Goal: Task Accomplishment & Management: Use online tool/utility

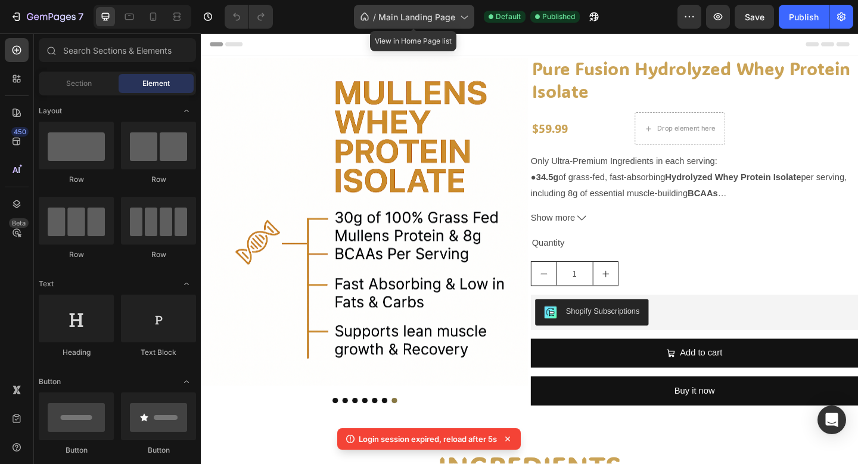
click at [419, 20] on span "Main Landing Page" at bounding box center [416, 17] width 77 height 13
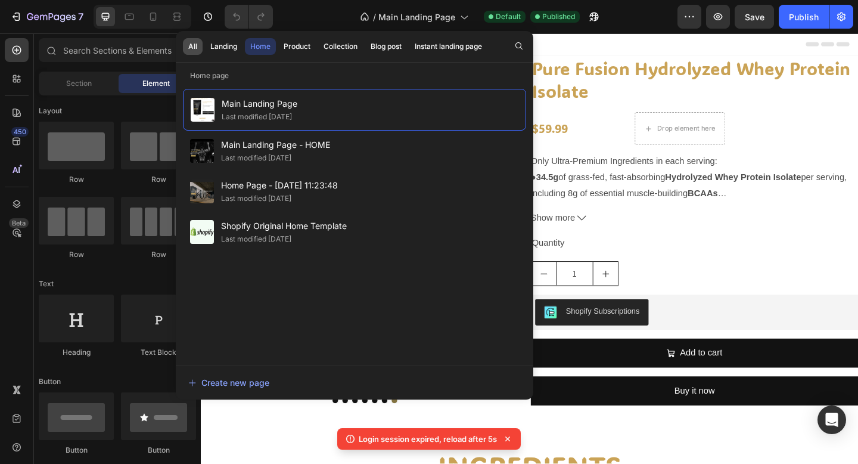
click at [205, 48] on button "All" at bounding box center [224, 46] width 38 height 17
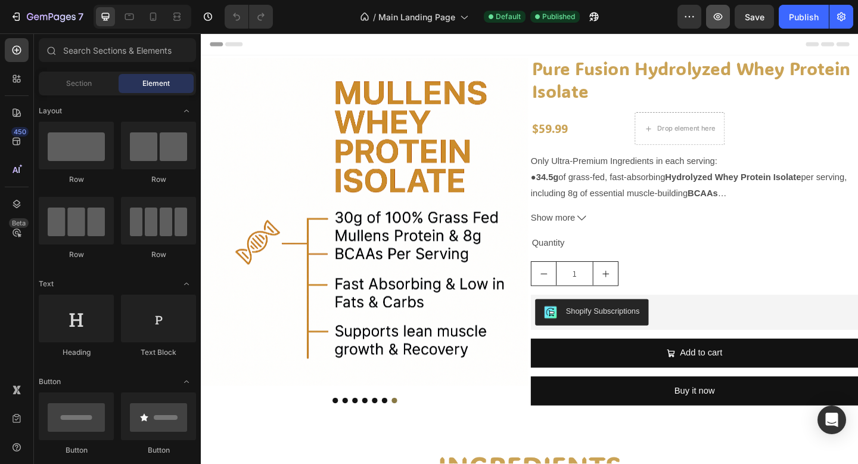
click at [724, 19] on icon "button" at bounding box center [718, 17] width 12 height 12
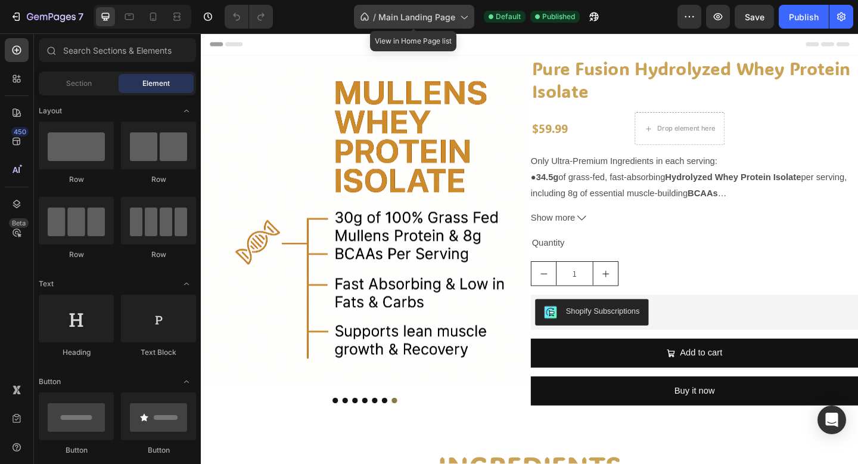
click at [408, 26] on div "/ Main Landing Page" at bounding box center [414, 17] width 120 height 24
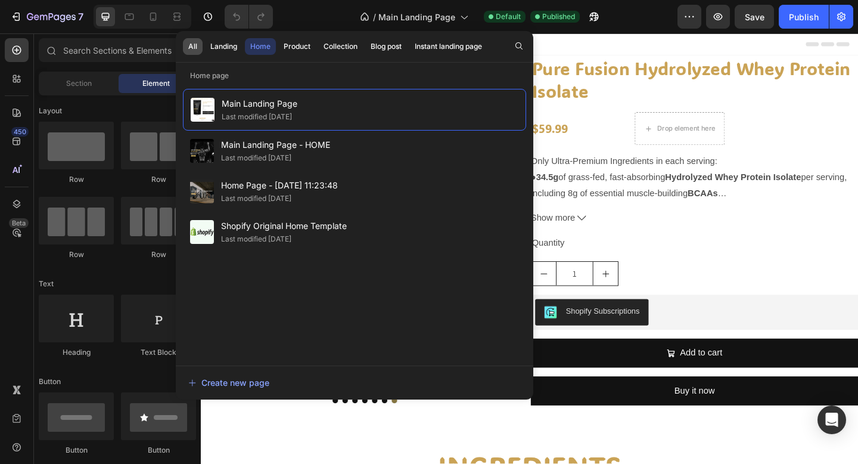
click at [191, 49] on div "All" at bounding box center [192, 46] width 9 height 11
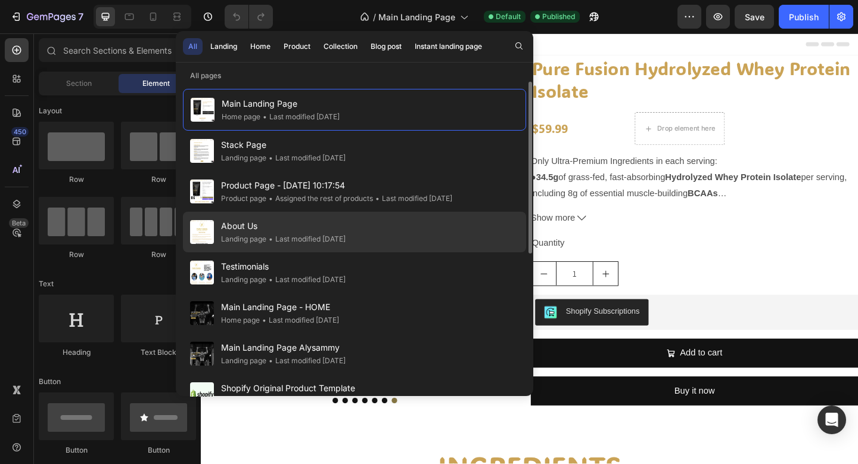
click at [238, 223] on span "About Us" at bounding box center [283, 226] width 125 height 14
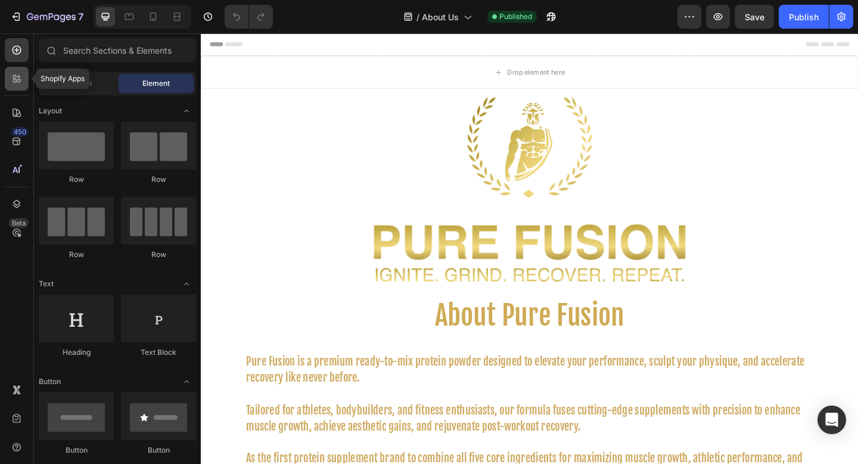
click at [13, 69] on div at bounding box center [17, 79] width 24 height 24
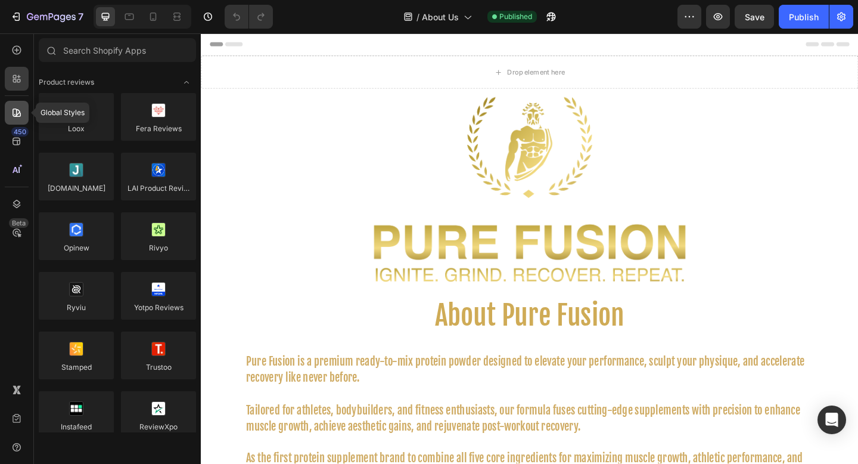
click at [18, 117] on icon at bounding box center [17, 113] width 12 height 12
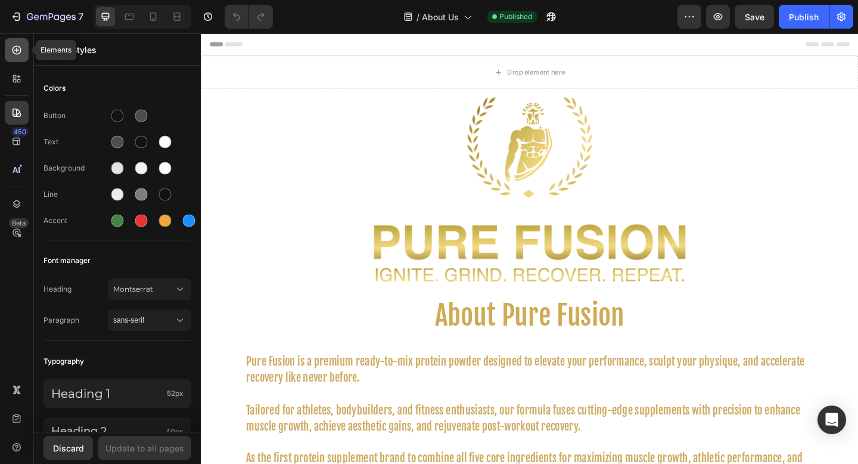
click at [25, 42] on div at bounding box center [17, 50] width 24 height 24
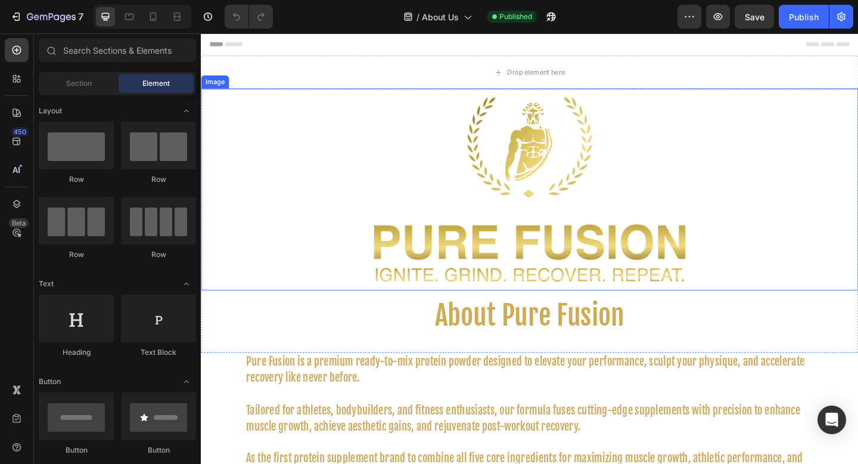
click at [302, 142] on div at bounding box center [558, 203] width 715 height 219
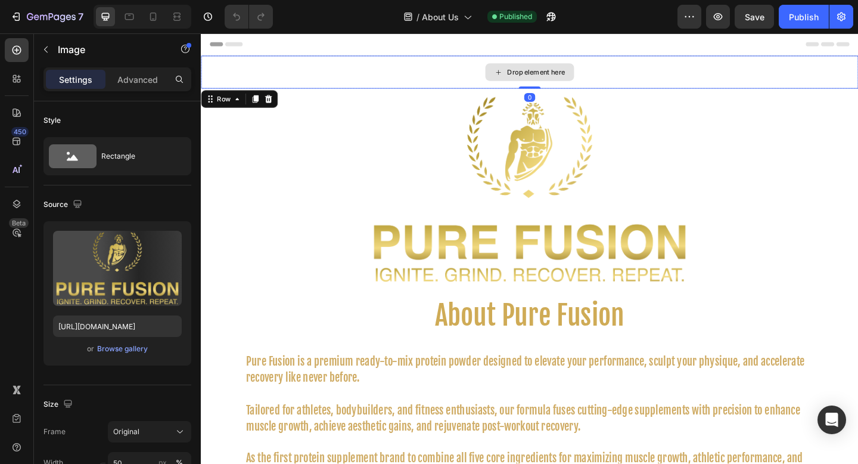
click at [301, 73] on div "Drop element here" at bounding box center [558, 76] width 715 height 36
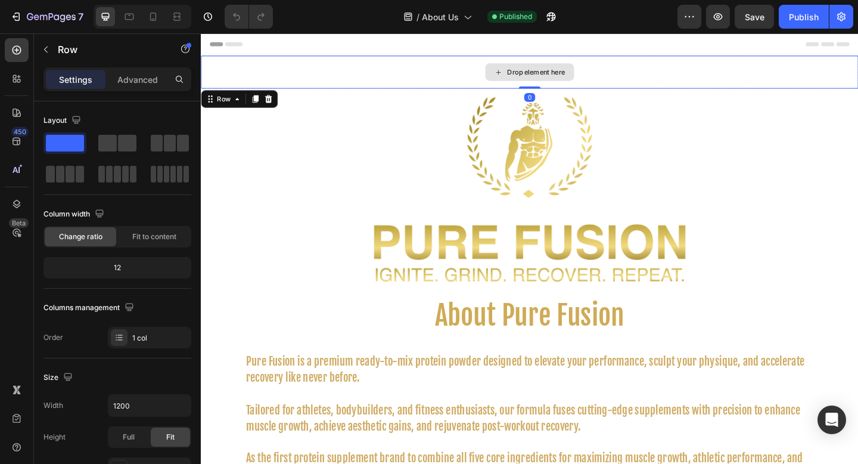
click at [322, 35] on div "Header" at bounding box center [558, 45] width 696 height 24
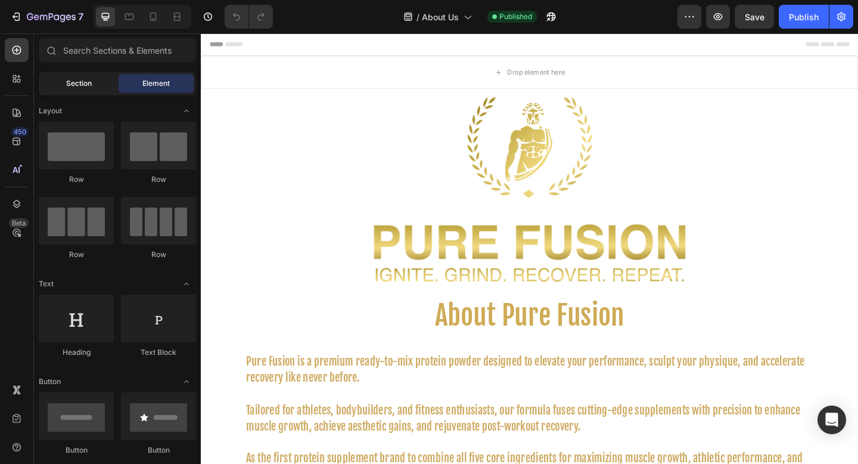
click at [88, 88] on span "Section" at bounding box center [79, 83] width 26 height 11
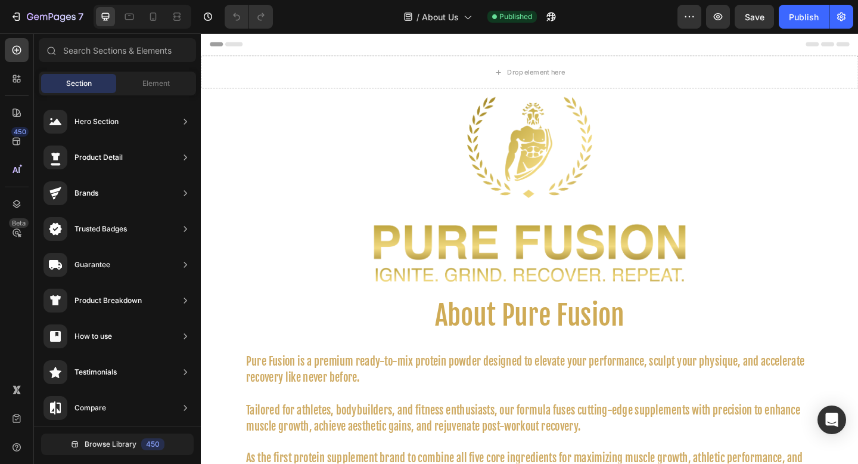
click at [23, 91] on div "450 Beta" at bounding box center [17, 208] width 24 height 340
click at [13, 199] on icon at bounding box center [17, 204] width 12 height 12
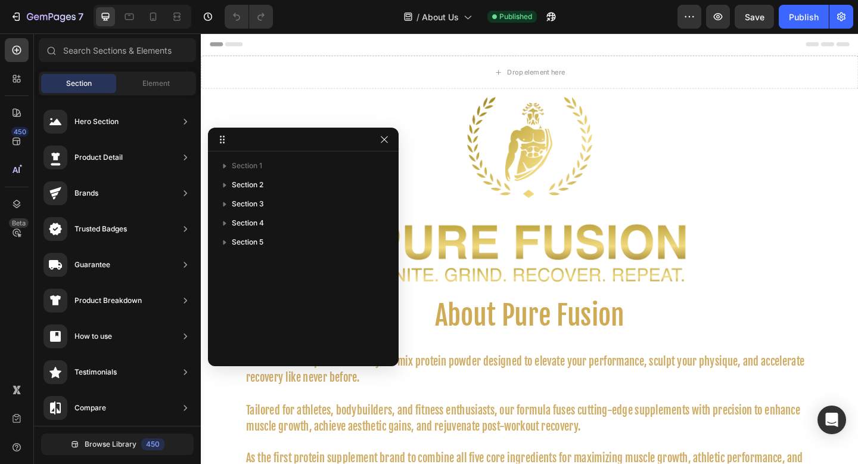
click at [17, 98] on div "450 Beta" at bounding box center [17, 208] width 24 height 340
click at [17, 86] on div at bounding box center [17, 79] width 24 height 24
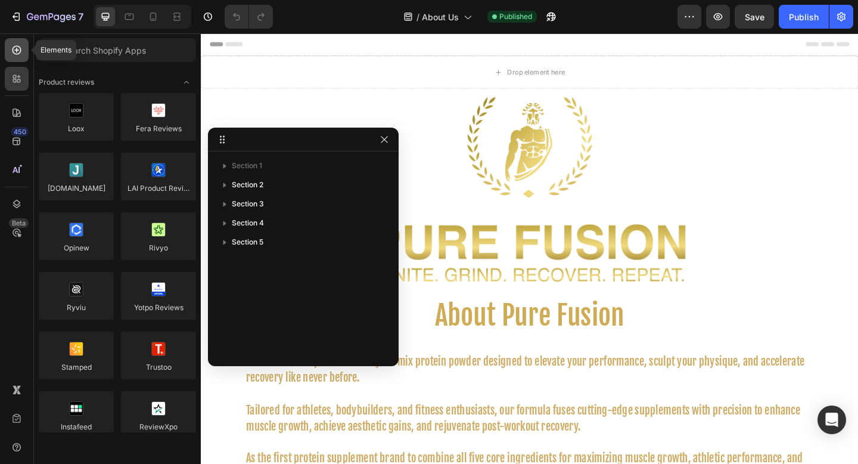
click at [15, 60] on div at bounding box center [17, 50] width 24 height 24
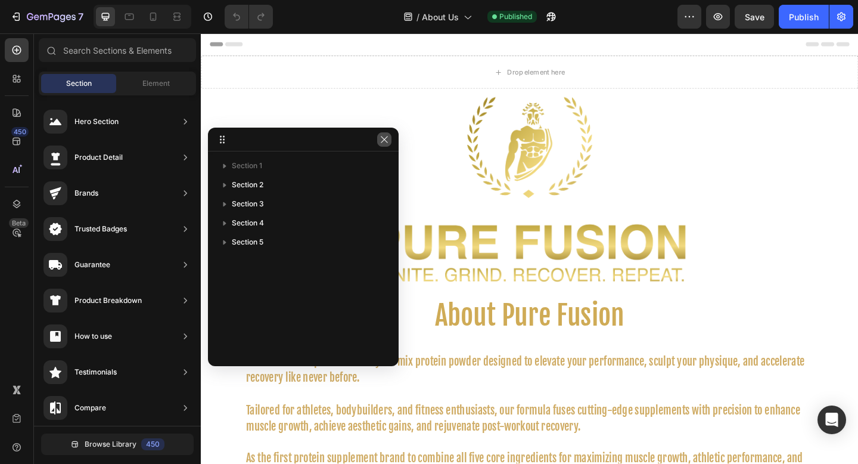
click at [383, 141] on icon "button" at bounding box center [385, 140] width 10 height 10
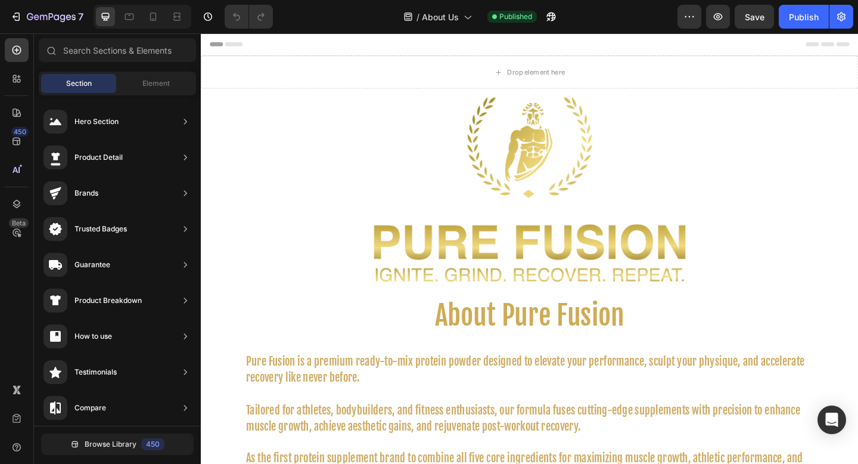
click at [390, 137] on img at bounding box center [558, 203] width 357 height 219
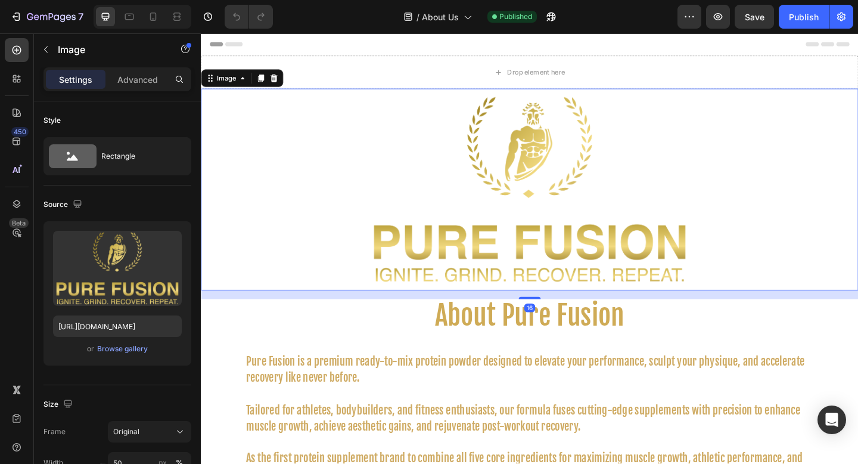
click at [141, 89] on div "Settings Advanced" at bounding box center [117, 79] width 148 height 24
click at [138, 85] on p "Advanced" at bounding box center [137, 79] width 41 height 13
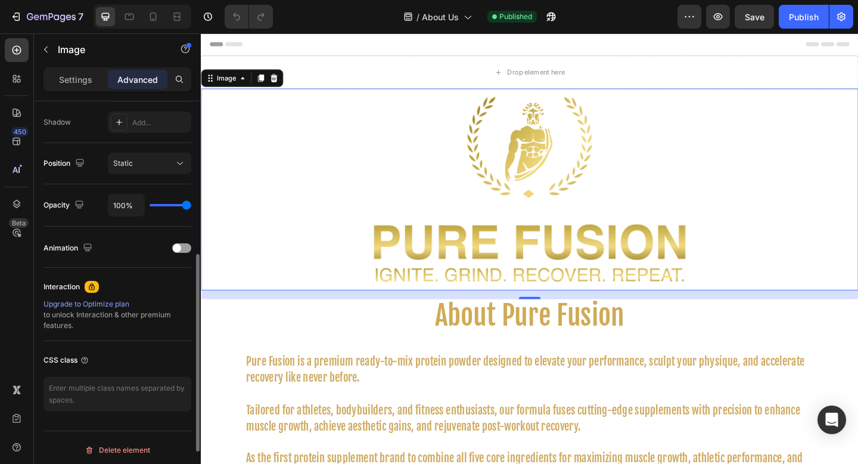
scroll to position [399, 0]
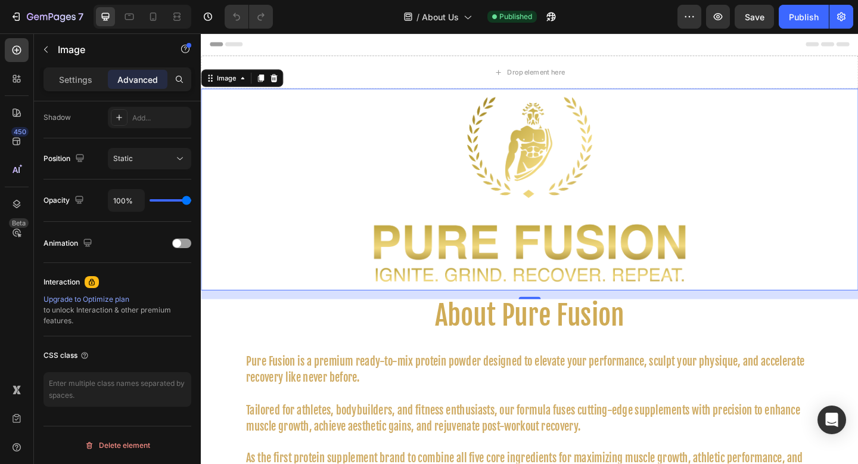
click at [324, 45] on div "Header" at bounding box center [558, 45] width 696 height 24
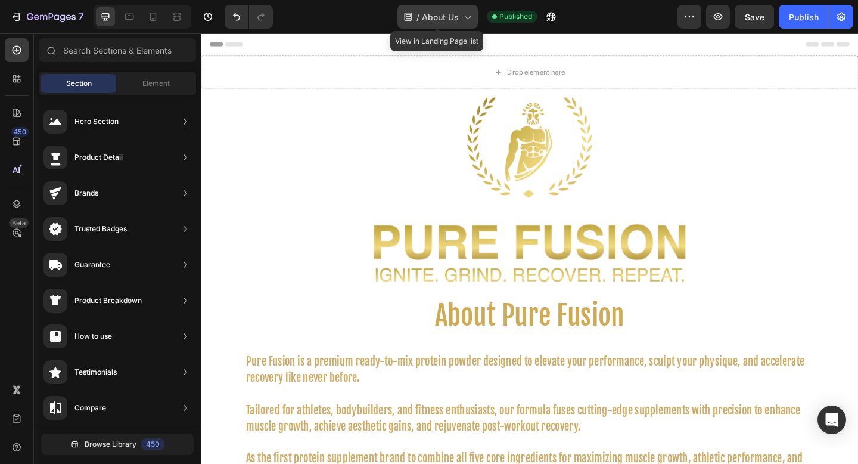
click at [437, 16] on span "About Us" at bounding box center [440, 17] width 37 height 13
click at [598, 33] on div "7 Version history / About Us Published Preview Save Publish" at bounding box center [429, 17] width 858 height 34
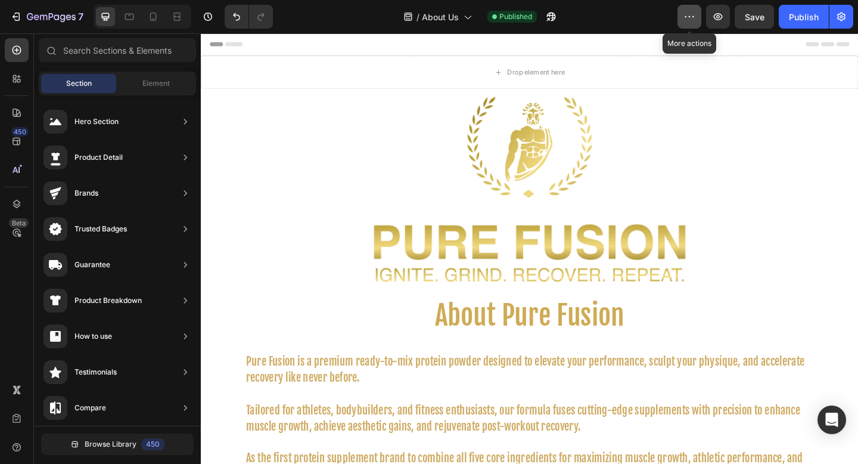
click at [688, 23] on button "button" at bounding box center [689, 17] width 24 height 24
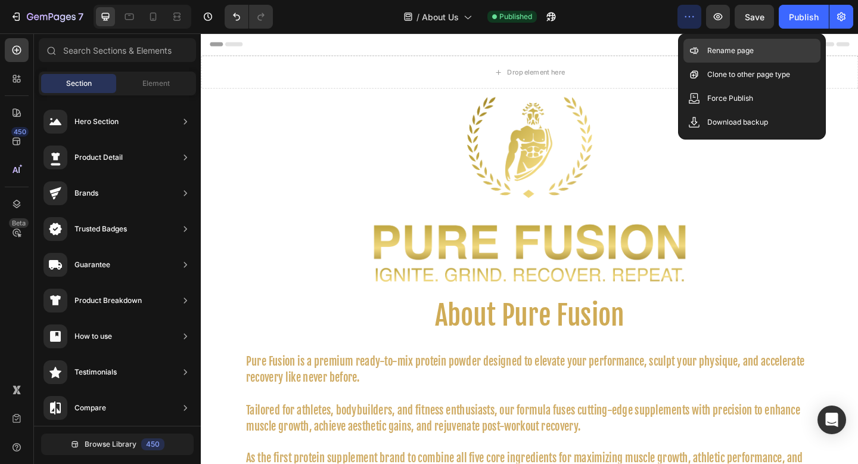
click at [710, 52] on p "Rename page" at bounding box center [730, 51] width 46 height 12
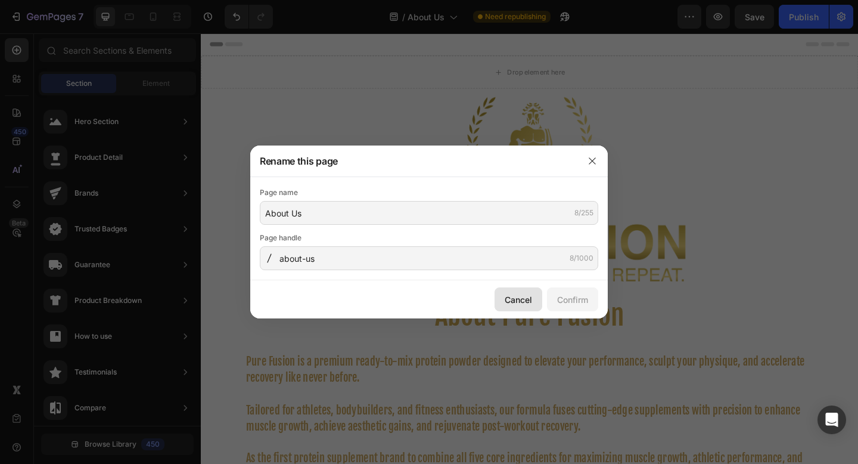
click at [506, 298] on div "Cancel" at bounding box center [518, 299] width 27 height 13
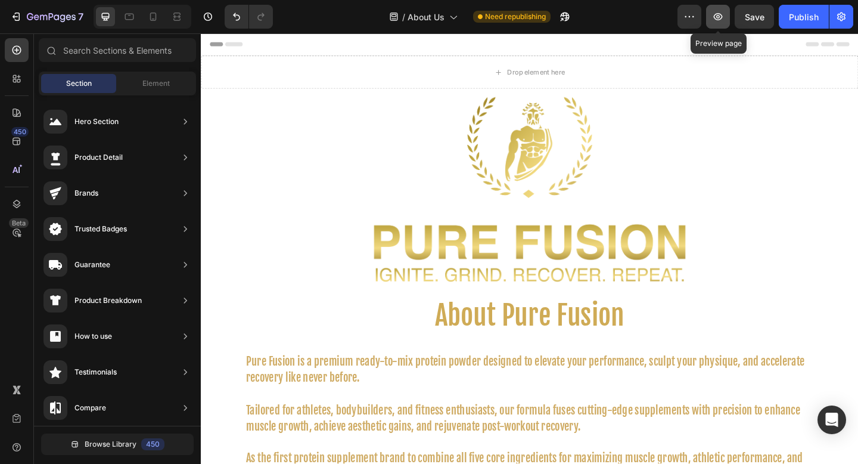
click at [720, 17] on icon "button" at bounding box center [718, 17] width 12 height 12
click at [17, 234] on icon at bounding box center [17, 232] width 12 height 12
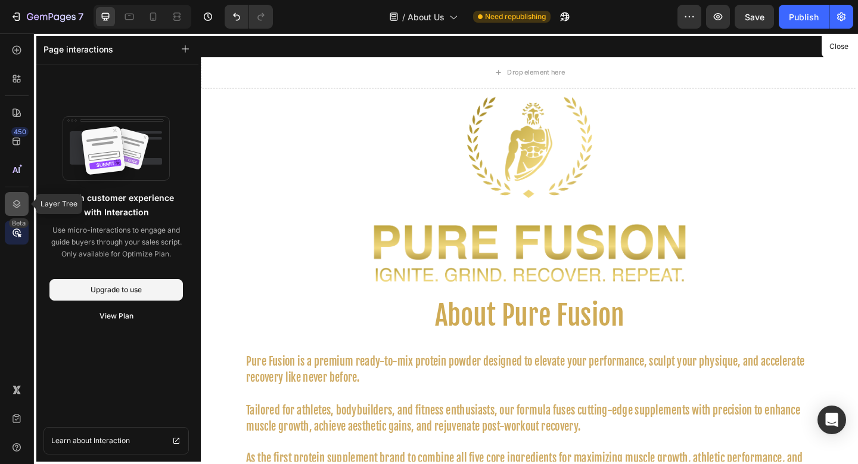
click at [14, 200] on icon at bounding box center [17, 204] width 12 height 12
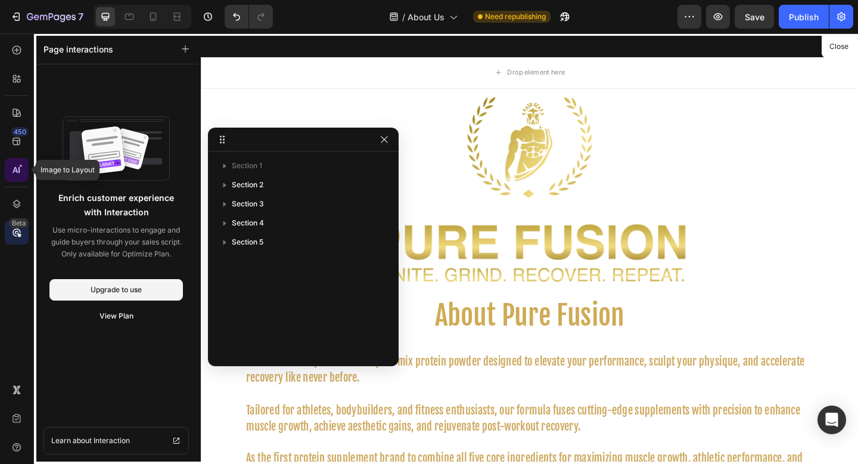
click at [18, 172] on icon at bounding box center [17, 170] width 12 height 12
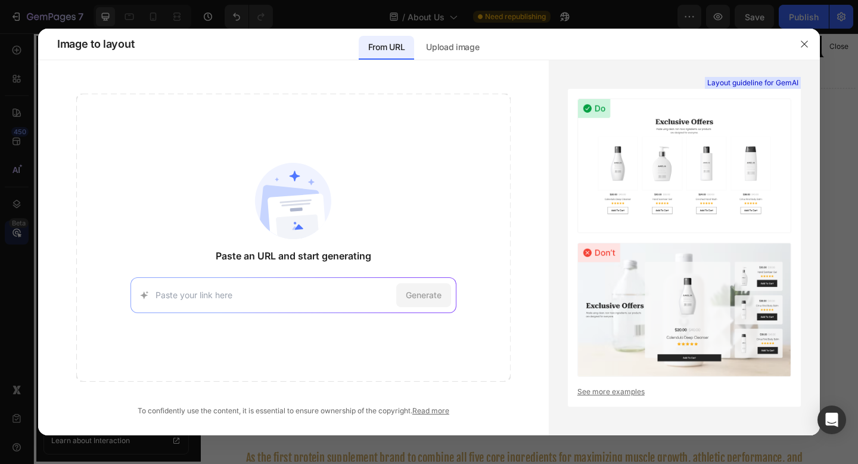
click at [17, 154] on div at bounding box center [429, 232] width 858 height 464
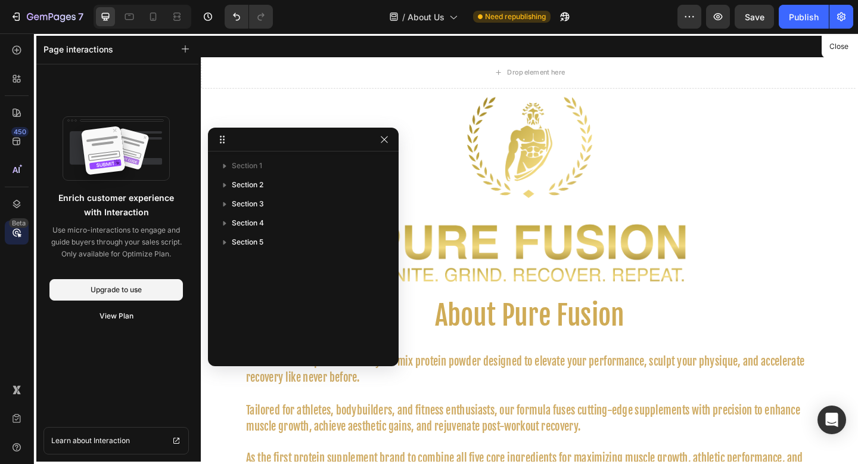
click at [17, 154] on div "450 Beta" at bounding box center [17, 208] width 24 height 340
click at [18, 136] on icon at bounding box center [17, 141] width 12 height 12
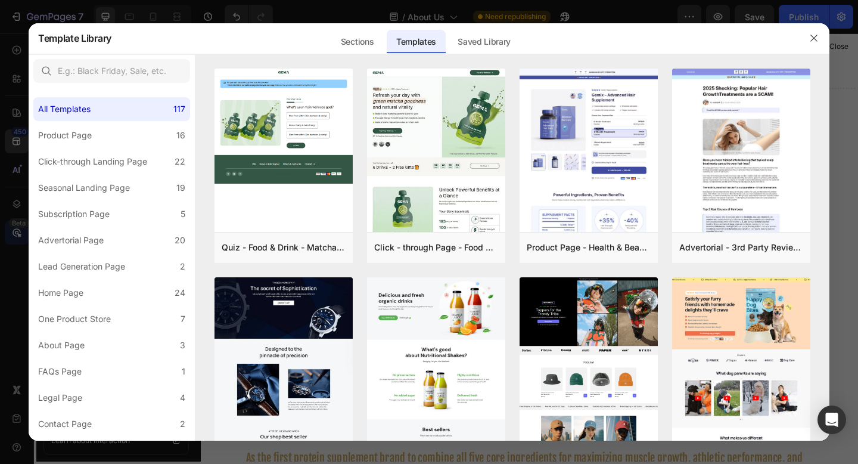
click at [14, 115] on div at bounding box center [429, 232] width 858 height 464
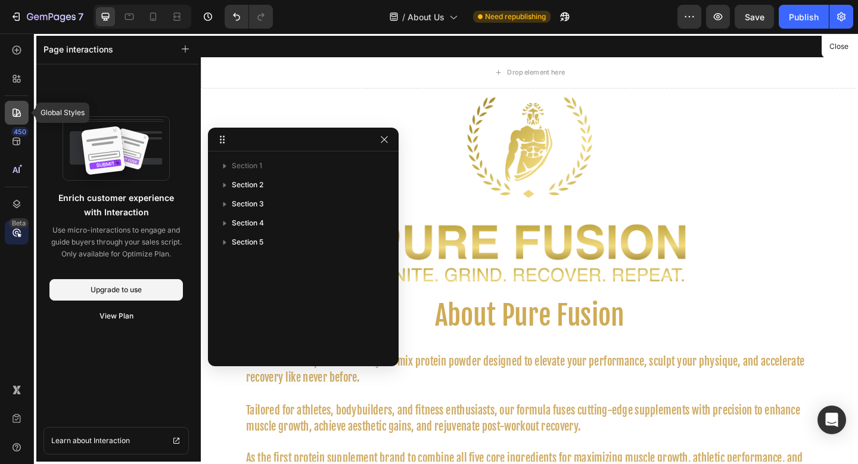
click at [12, 114] on icon at bounding box center [17, 113] width 12 height 12
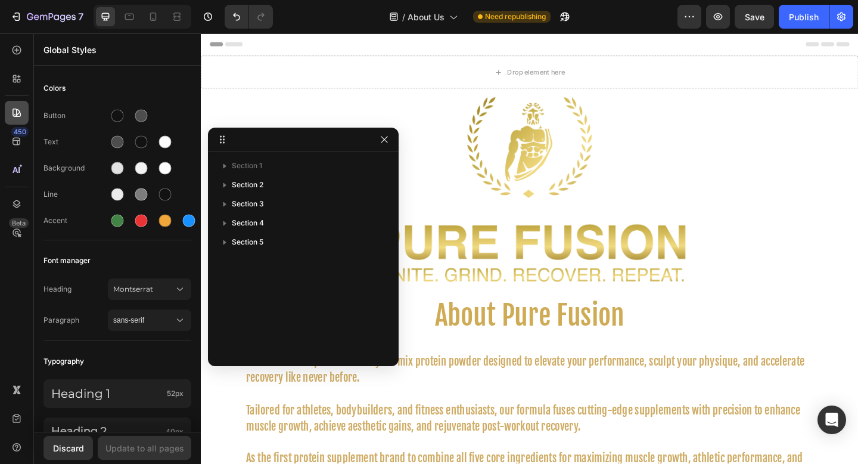
click at [12, 114] on icon at bounding box center [17, 113] width 12 height 12
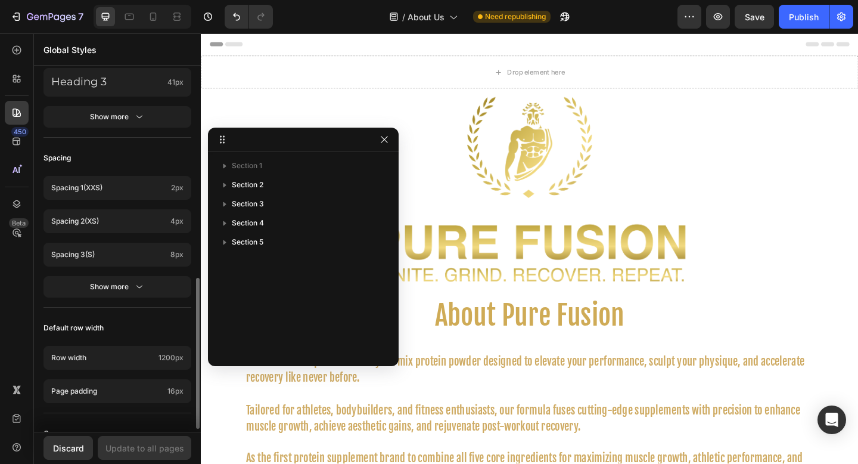
scroll to position [509, 0]
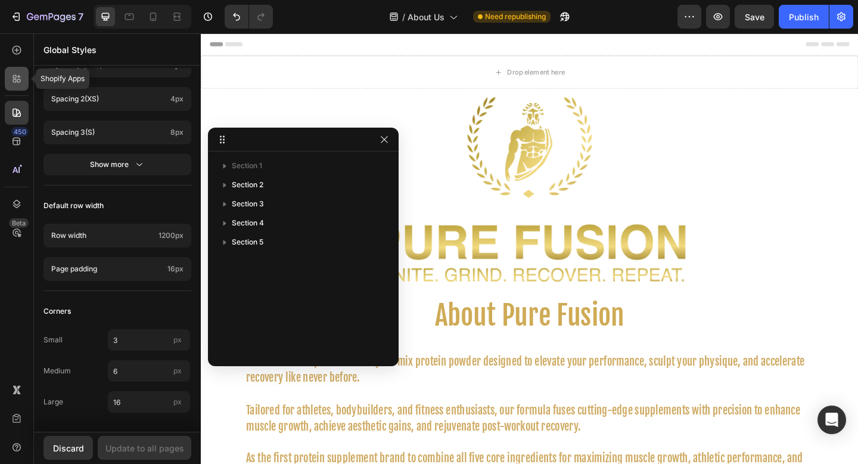
click at [18, 82] on icon at bounding box center [17, 79] width 12 height 12
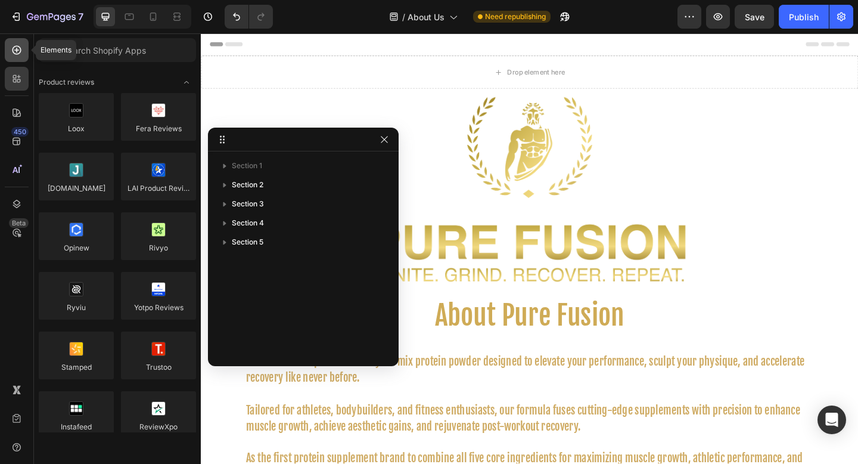
click at [15, 56] on div at bounding box center [17, 50] width 24 height 24
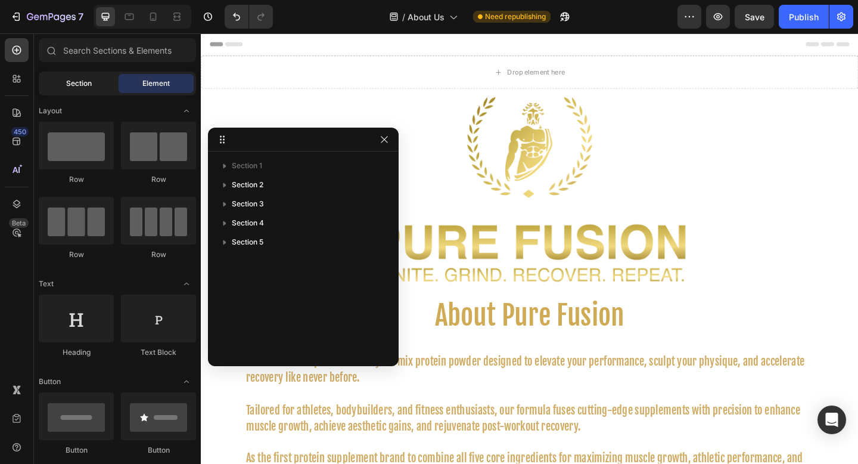
click at [70, 83] on span "Section" at bounding box center [79, 83] width 26 height 11
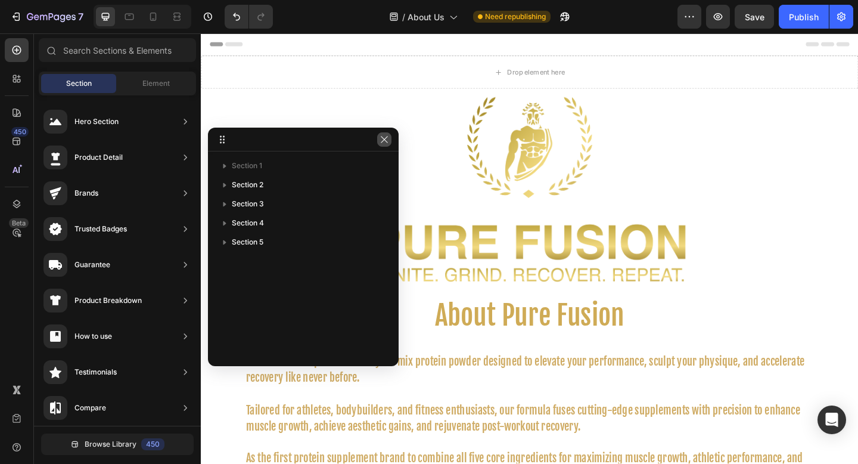
click at [385, 141] on icon "button" at bounding box center [385, 140] width 10 height 10
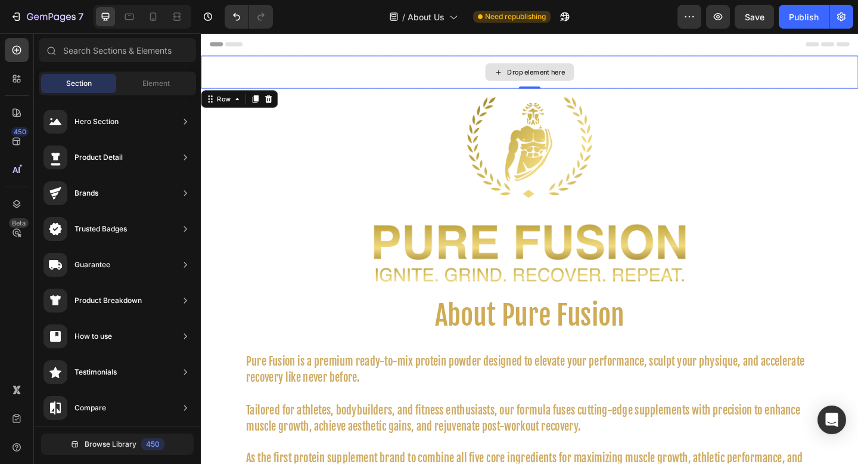
click at [338, 60] on div "Drop element here" at bounding box center [558, 76] width 715 height 36
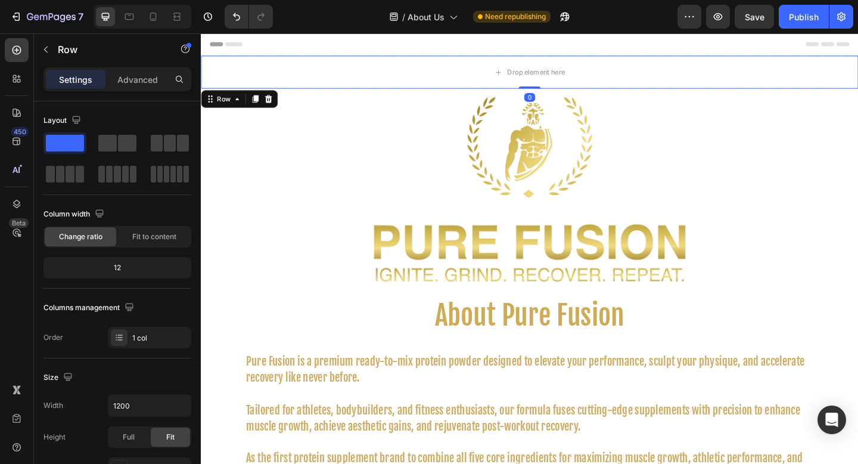
click at [334, 52] on div "Header" at bounding box center [558, 45] width 696 height 24
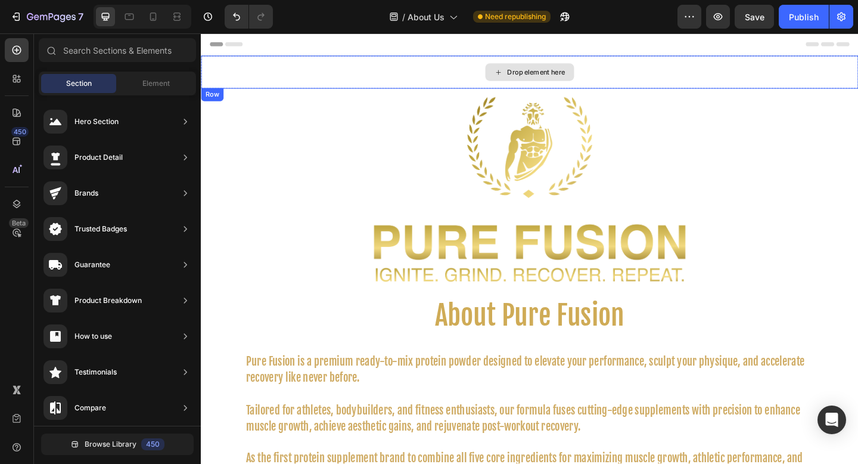
click at [325, 65] on div "Drop element here" at bounding box center [558, 76] width 715 height 36
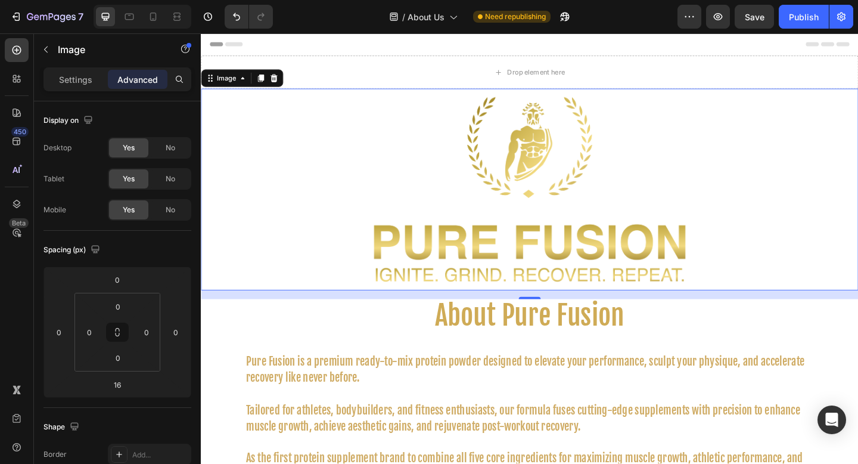
click at [314, 109] on div at bounding box center [558, 203] width 715 height 219
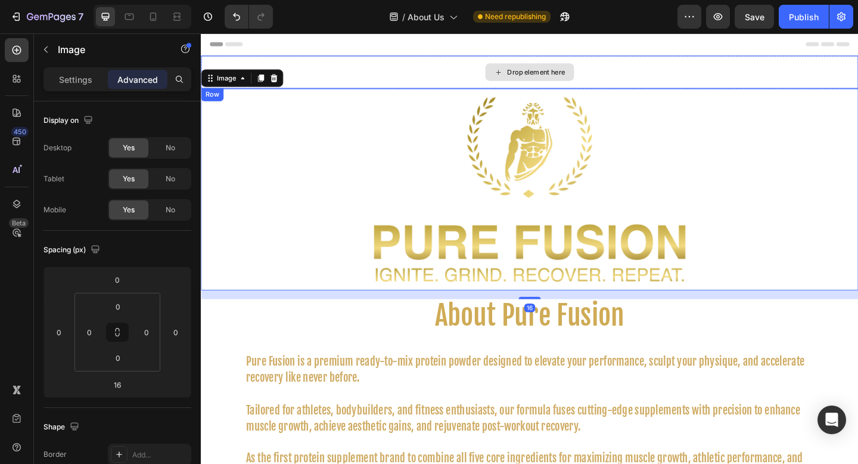
click at [310, 64] on div "Drop element here" at bounding box center [558, 76] width 715 height 36
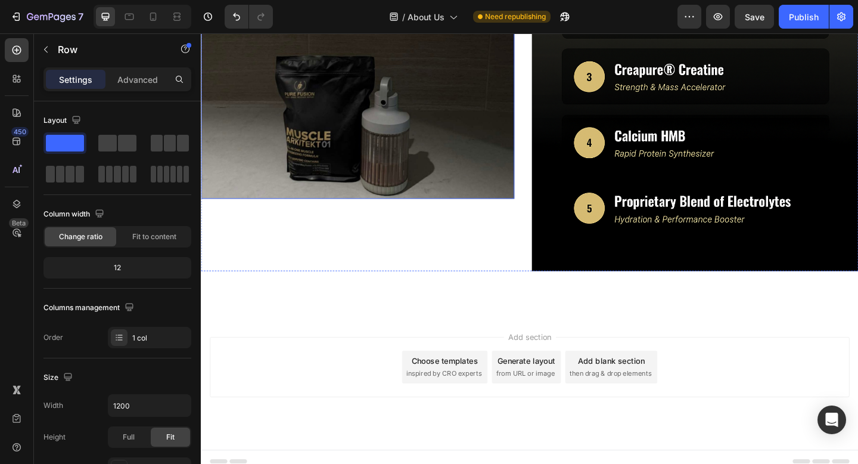
scroll to position [968, 0]
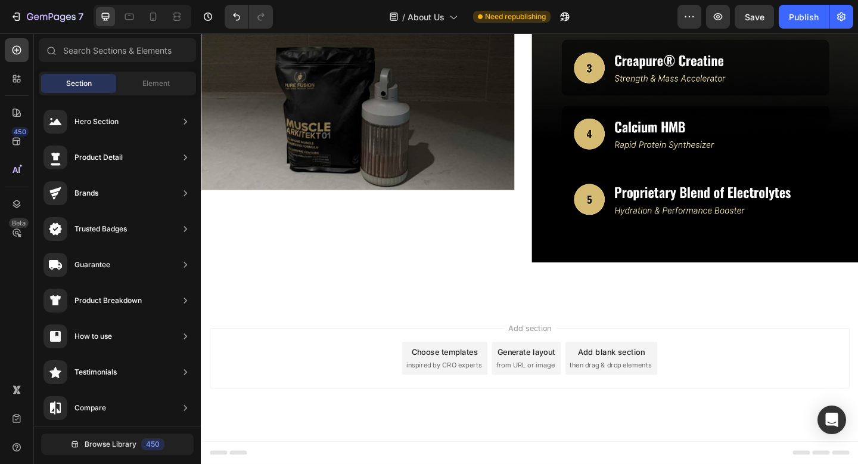
click at [262, 241] on div "Image" at bounding box center [378, 16] width 355 height 533
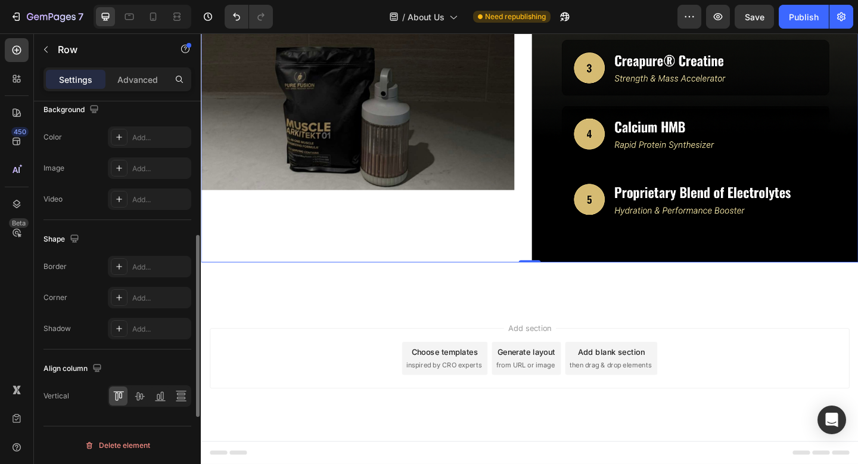
scroll to position [278, 0]
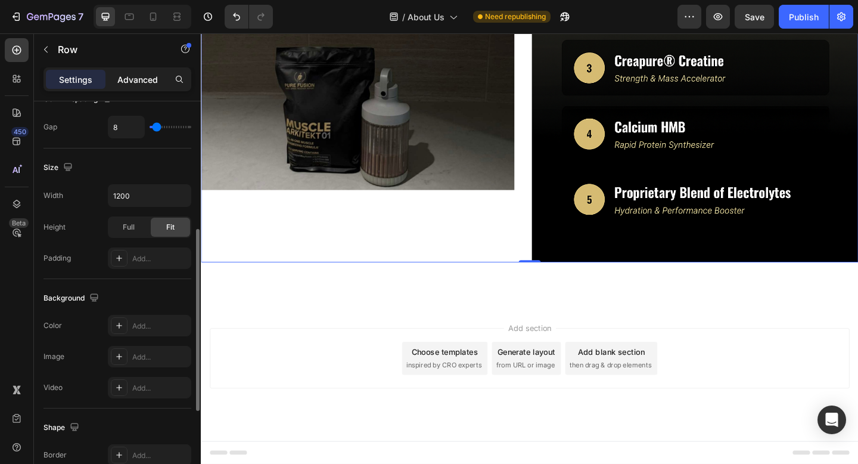
click at [133, 77] on p "Advanced" at bounding box center [137, 79] width 41 height 13
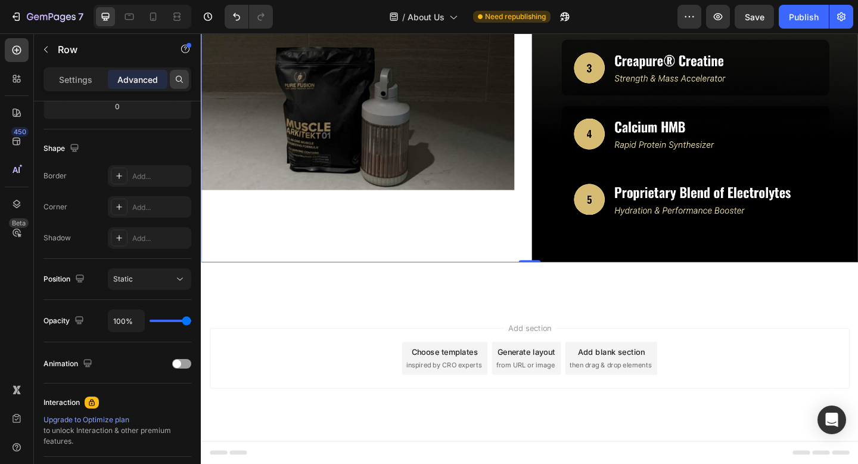
click at [187, 76] on div at bounding box center [179, 79] width 19 height 19
click at [181, 78] on icon at bounding box center [179, 79] width 7 height 7
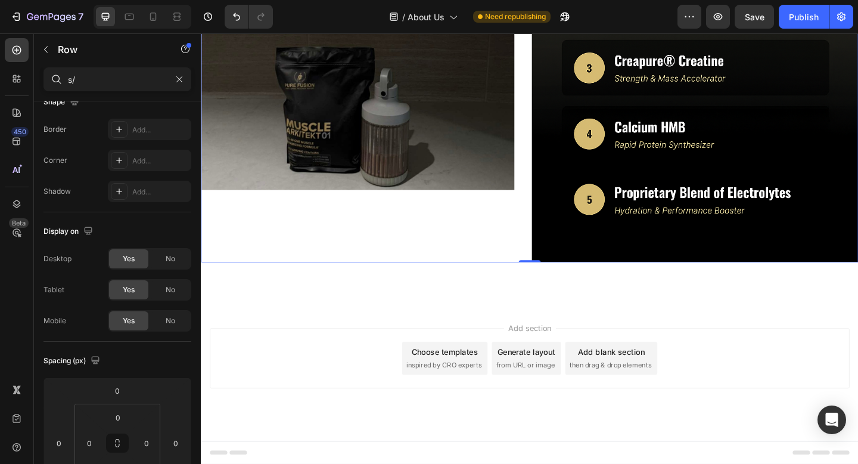
scroll to position [0, 0]
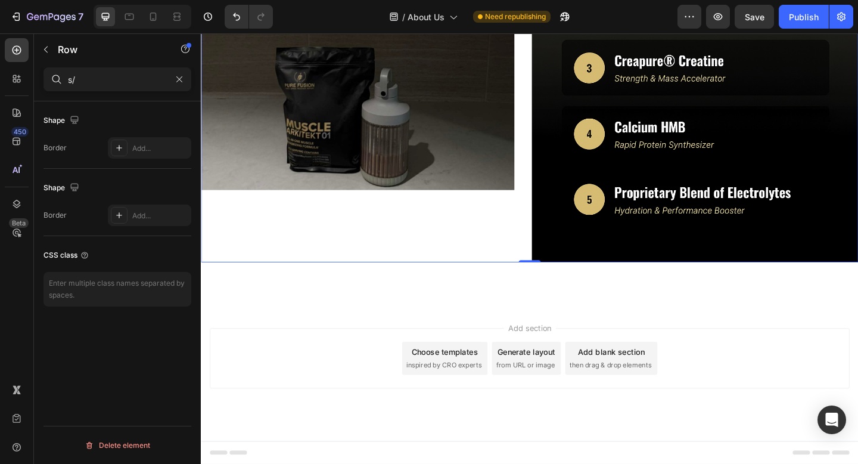
type input "s"
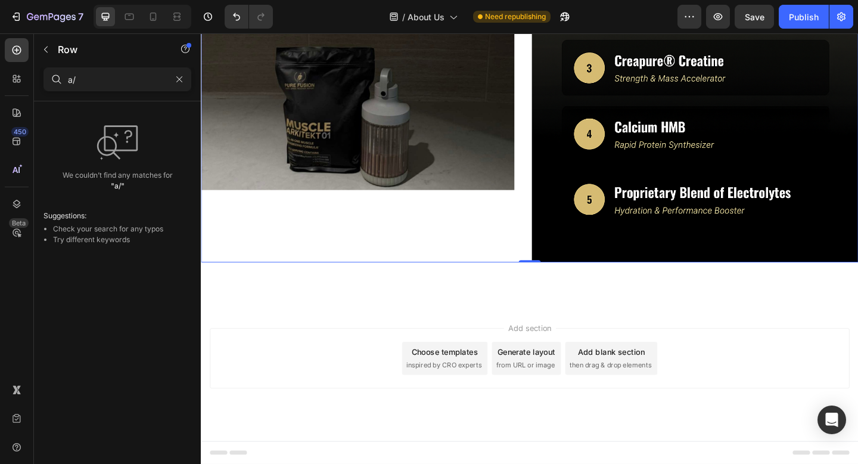
type input "a"
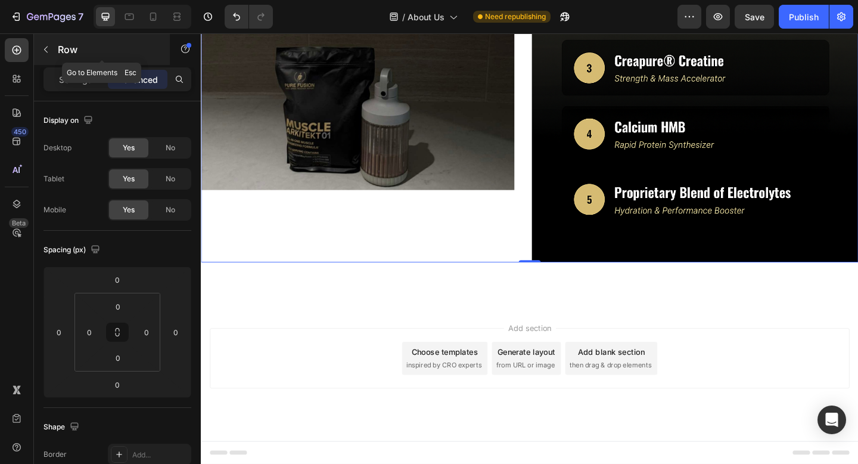
click at [52, 46] on button "button" at bounding box center [45, 49] width 19 height 19
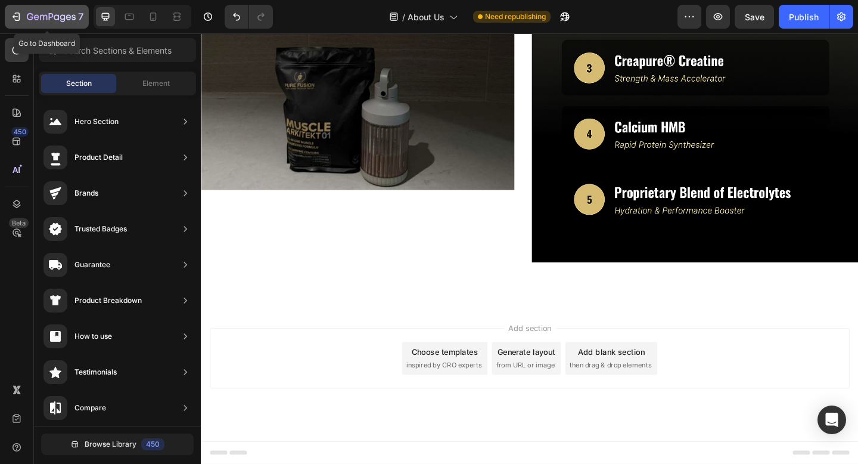
click at [24, 18] on div "7" at bounding box center [46, 17] width 73 height 14
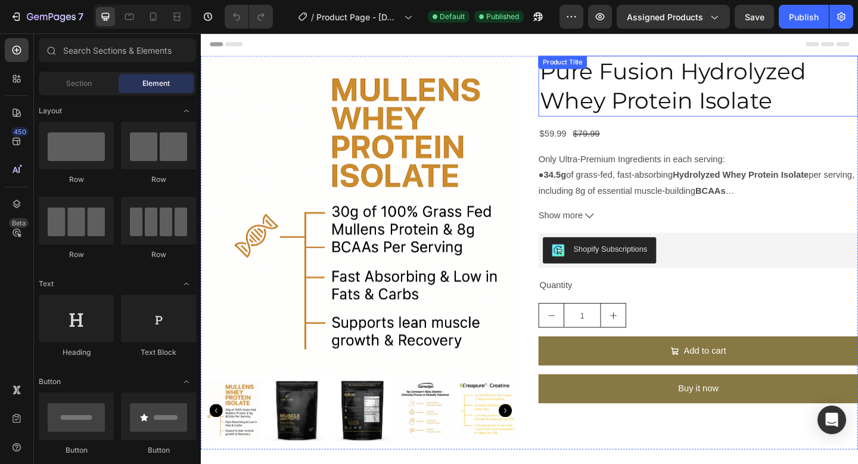
click at [620, 80] on h2 "Pure Fusion Hydrolyzed Whey Protein Isolate" at bounding box center [742, 91] width 348 height 66
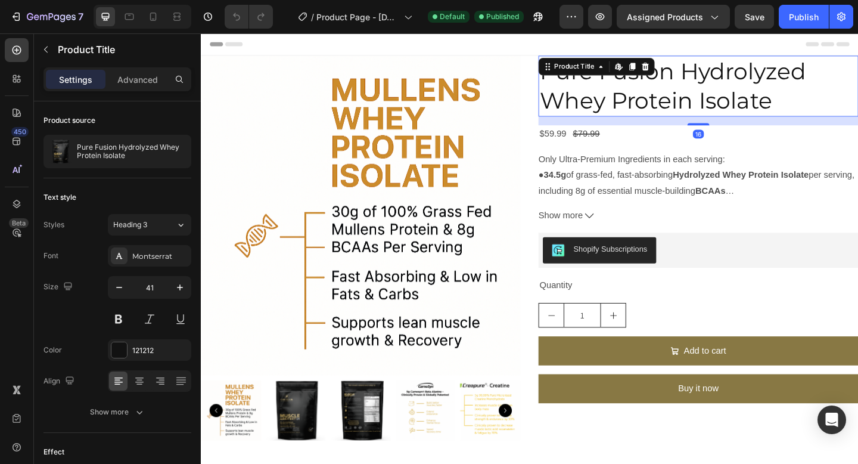
click at [666, 109] on h2 "Pure Fusion Hydrolyzed Whey Protein Isolate" at bounding box center [742, 91] width 348 height 66
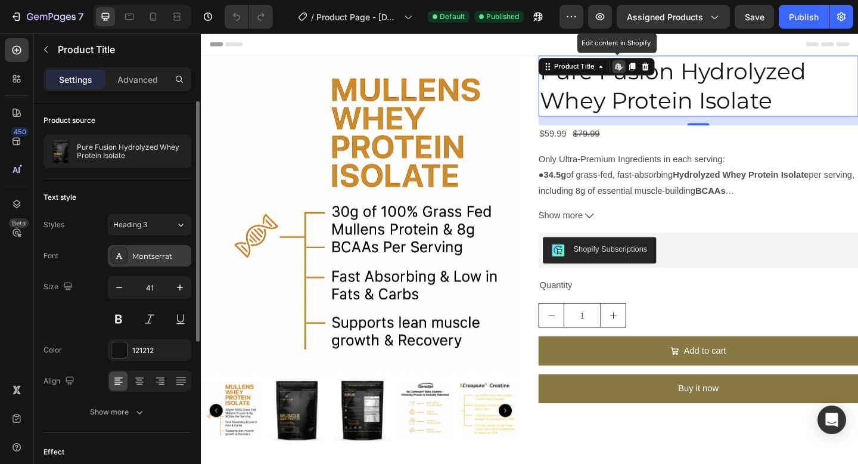
click at [158, 248] on div "Montserrat" at bounding box center [149, 255] width 83 height 21
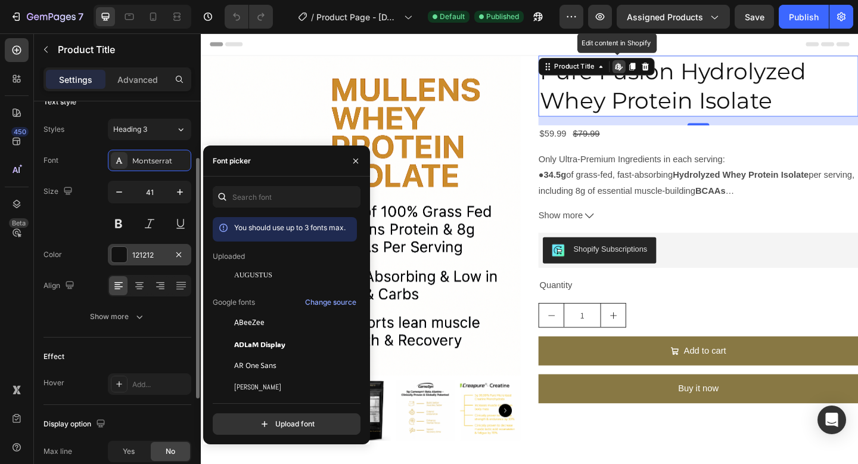
scroll to position [107, 0]
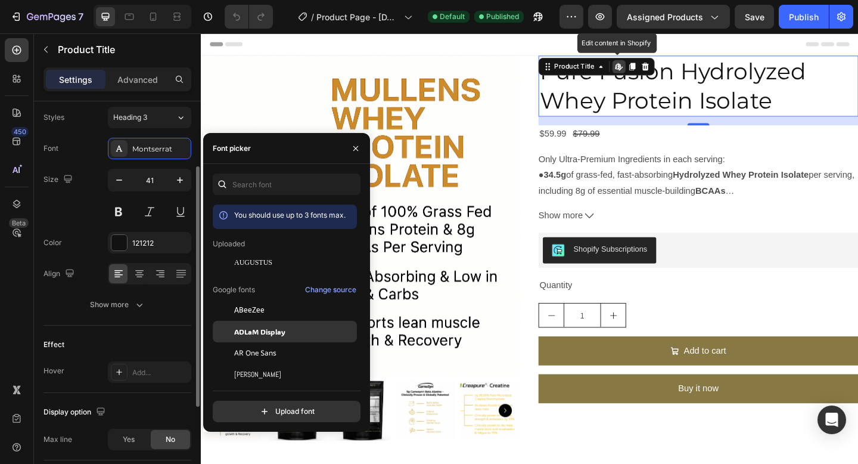
click at [265, 333] on span "ADLaM Display" at bounding box center [259, 331] width 51 height 11
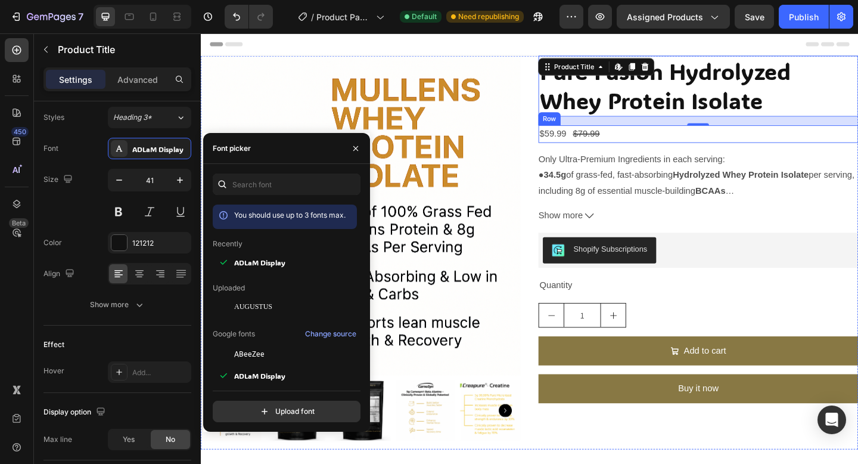
click at [755, 135] on div "$59.99 Product Price Product Price $79.99 Product Price Product Price Row" at bounding box center [742, 143] width 348 height 20
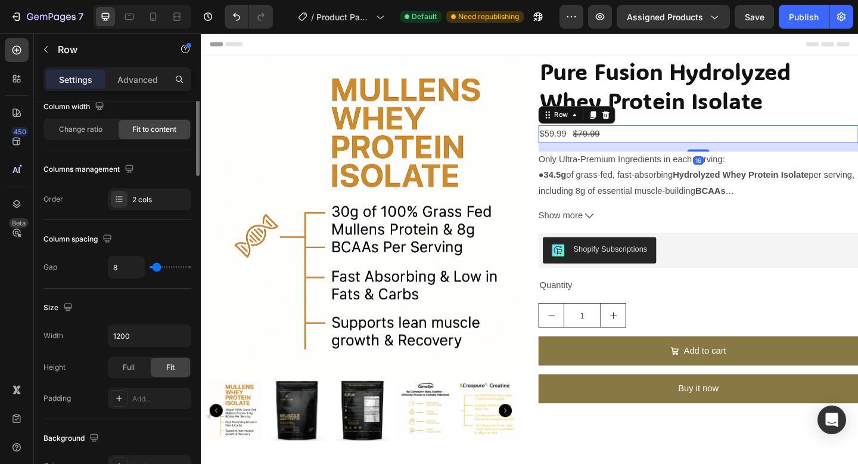
scroll to position [0, 0]
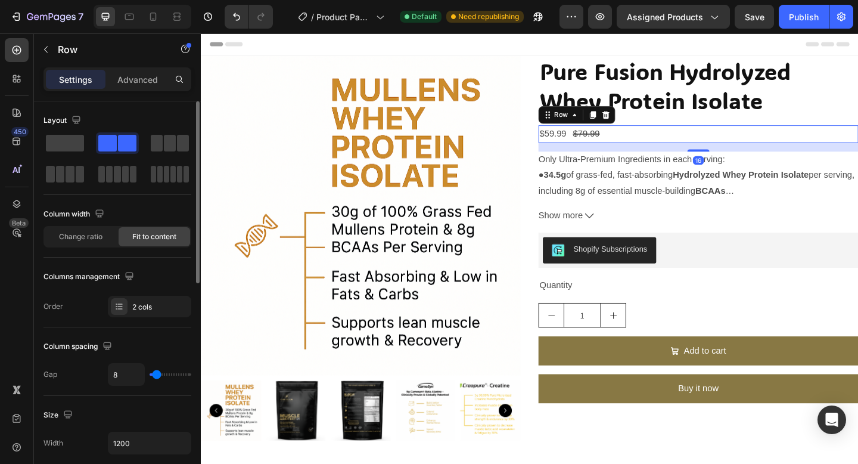
click at [747, 200] on p "Only Ultra-Premium Ingredients in each serving: ● 34.5g of grass-fed, fast-abso…" at bounding box center [740, 230] width 344 height 130
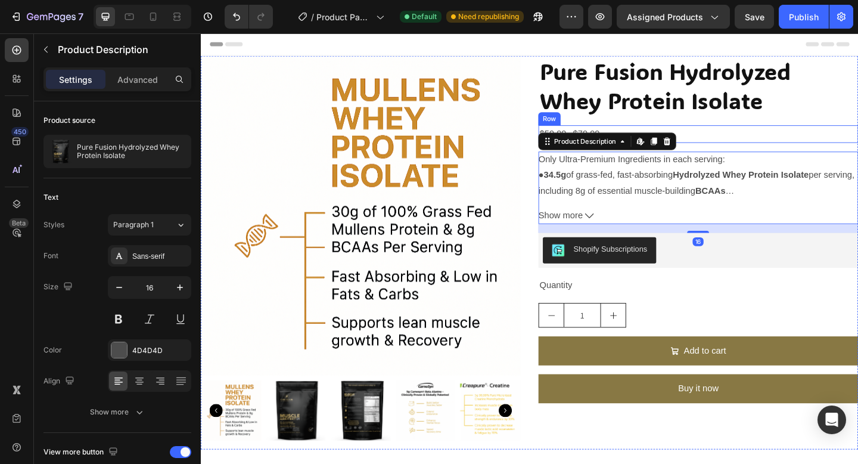
click at [788, 151] on div "$59.99 Product Price Product Price $79.99 Product Price Product Price Row" at bounding box center [742, 143] width 348 height 20
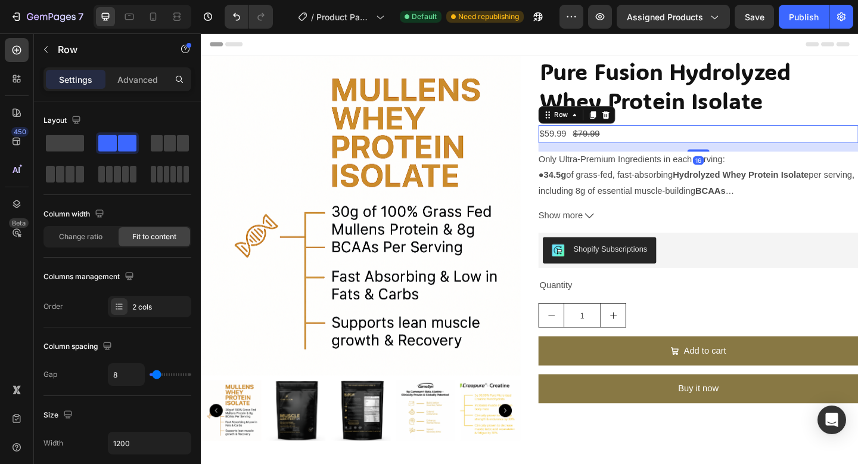
click at [778, 142] on div "$59.99 Product Price Product Price $79.99 Product Price Product Price Row 16" at bounding box center [742, 143] width 348 height 20
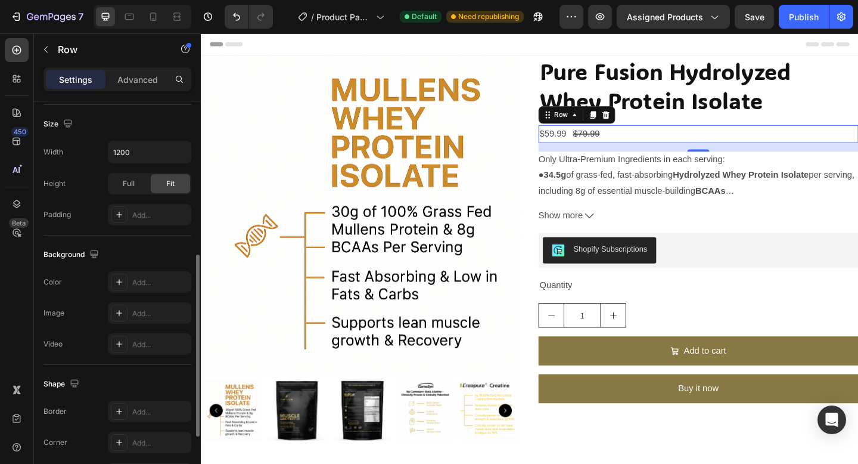
scroll to position [339, 0]
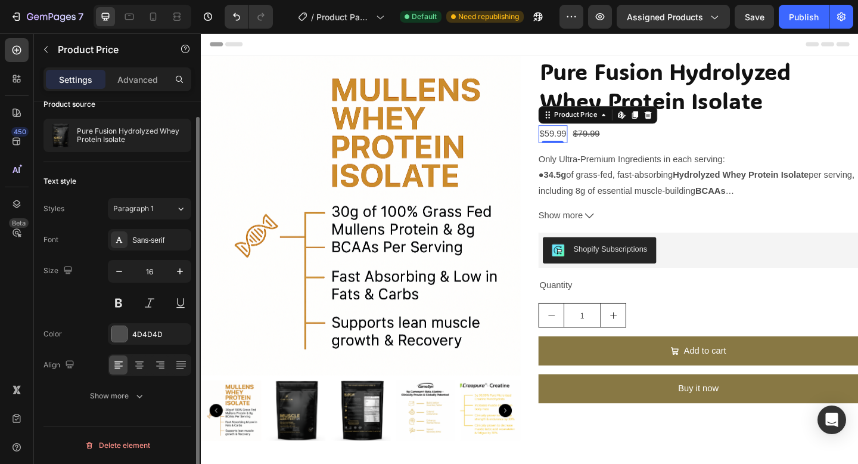
click at [588, 141] on div "$59.99" at bounding box center [584, 143] width 32 height 20
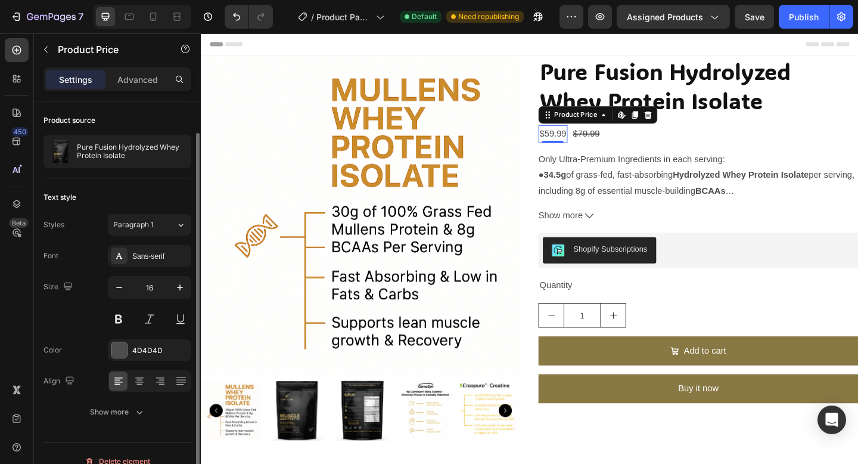
click at [588, 141] on div "$59.99" at bounding box center [584, 143] width 32 height 20
click at [128, 350] on div "4D4D4D" at bounding box center [149, 349] width 83 height 21
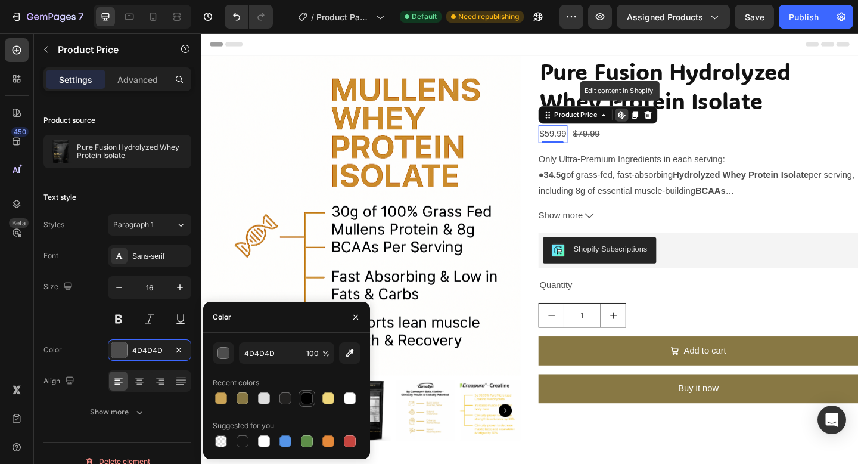
click at [310, 396] on div at bounding box center [307, 398] width 12 height 12
type input "000000"
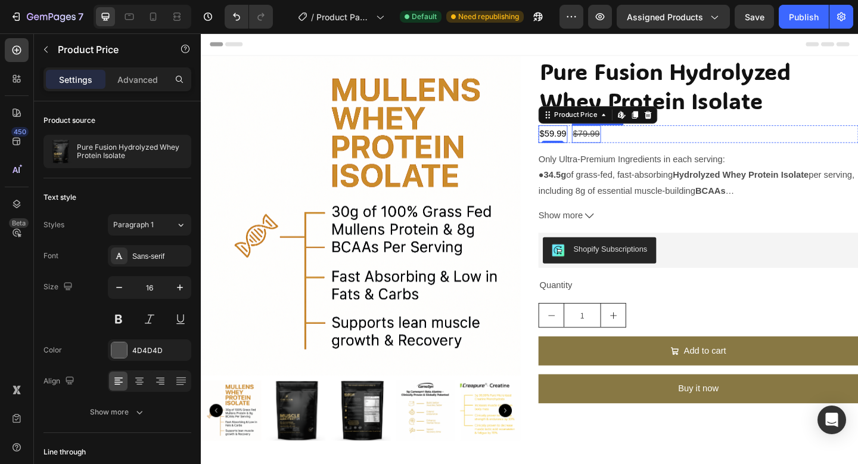
click at [610, 140] on div "$79.99" at bounding box center [620, 143] width 32 height 20
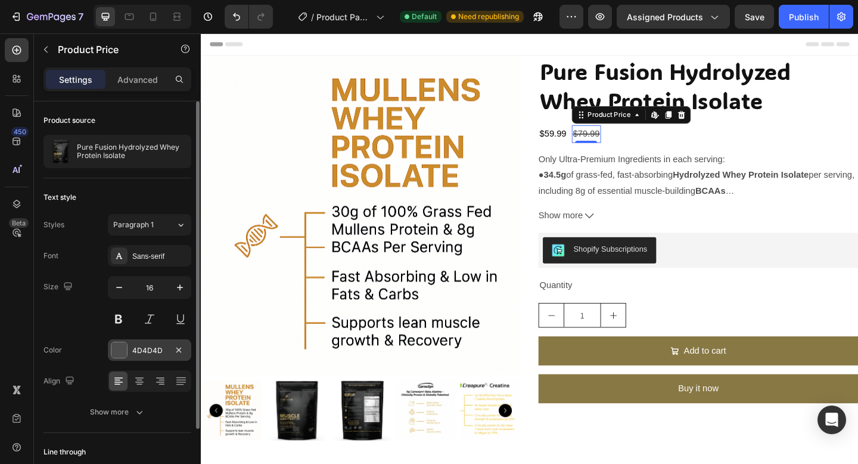
click at [124, 353] on div at bounding box center [118, 349] width 15 height 15
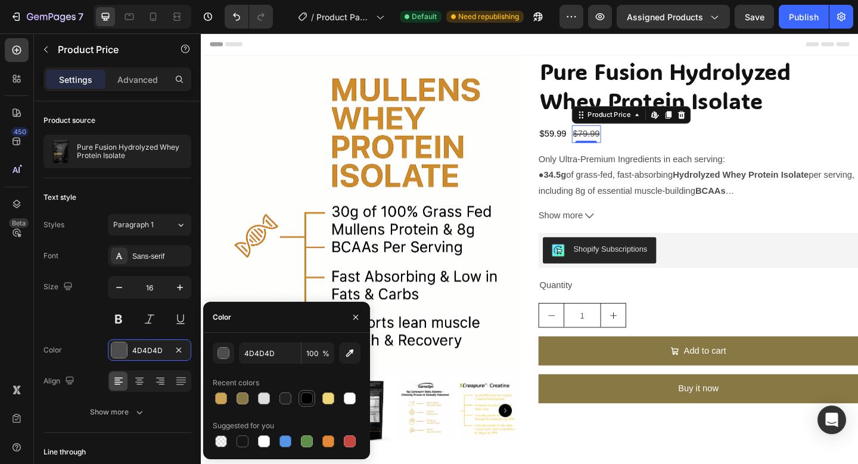
click at [307, 394] on div at bounding box center [307, 398] width 12 height 12
type input "000000"
click at [640, 179] on div "Only Ultra-Premium Ingredients in each serving: ● 34.5g of grass-fed, fast-abso…" at bounding box center [742, 187] width 348 height 51
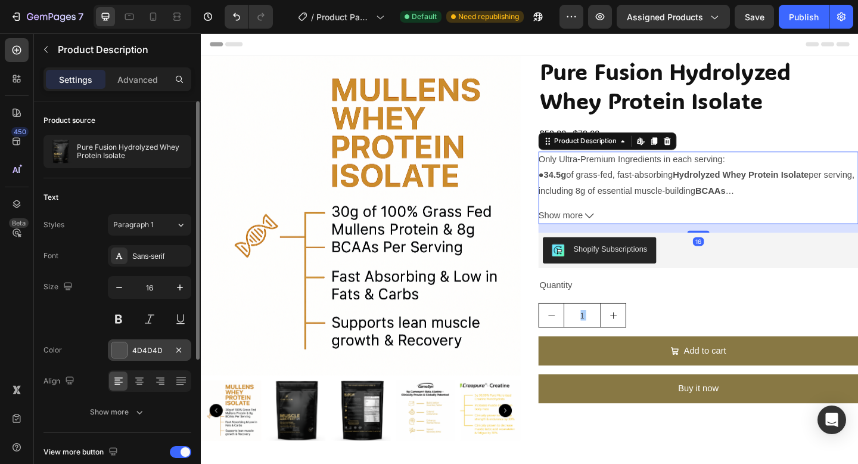
click at [145, 349] on div "4D4D4D" at bounding box center [149, 350] width 35 height 11
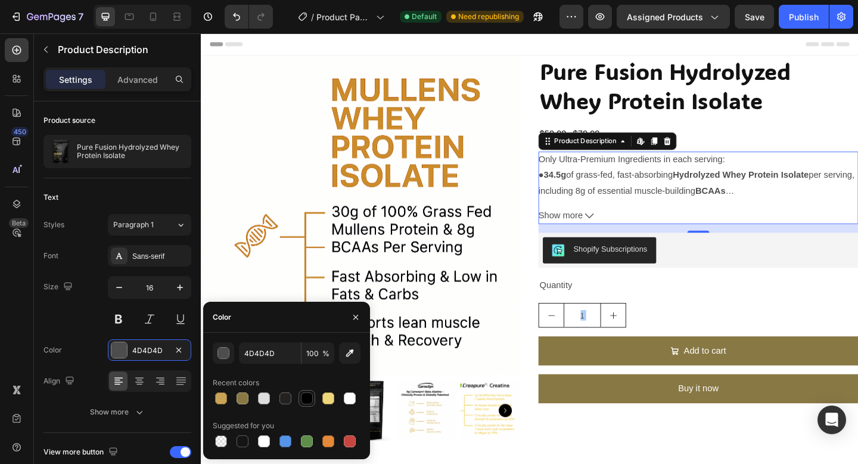
click at [307, 394] on div at bounding box center [307, 398] width 12 height 12
type input "000000"
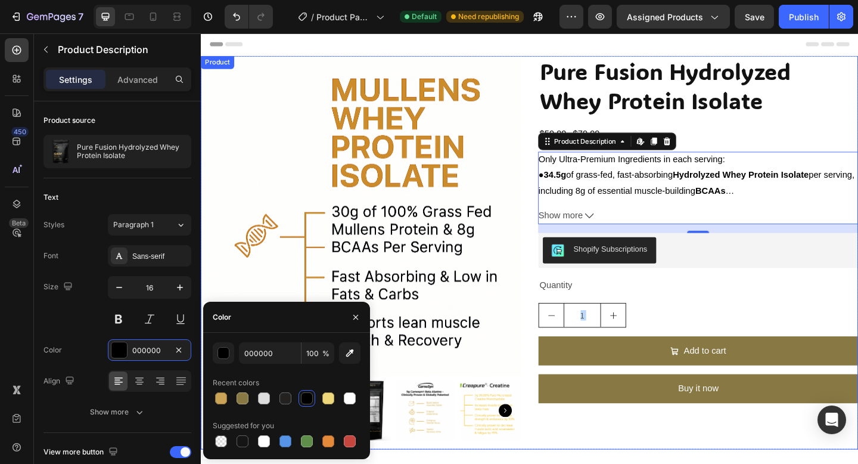
click at [553, 169] on div "Product Images Pure Fusion Hydrolyzed Whey Protein Isolate Product Title $59.99…" at bounding box center [558, 272] width 715 height 428
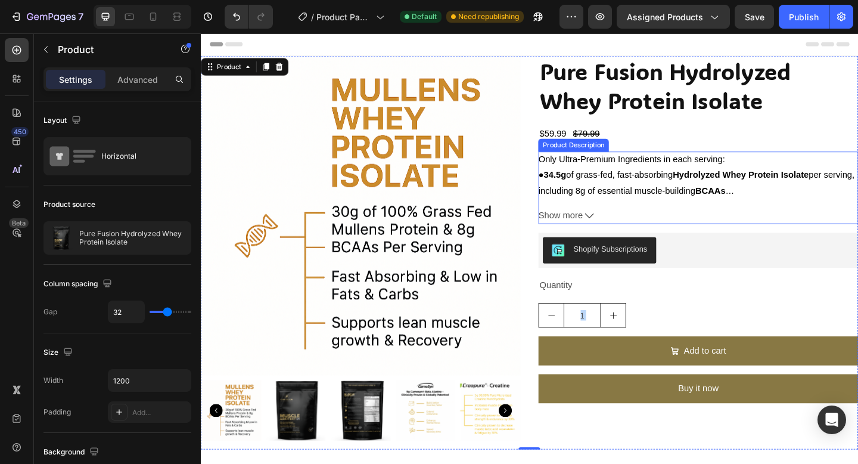
click at [618, 231] on icon at bounding box center [623, 232] width 10 height 10
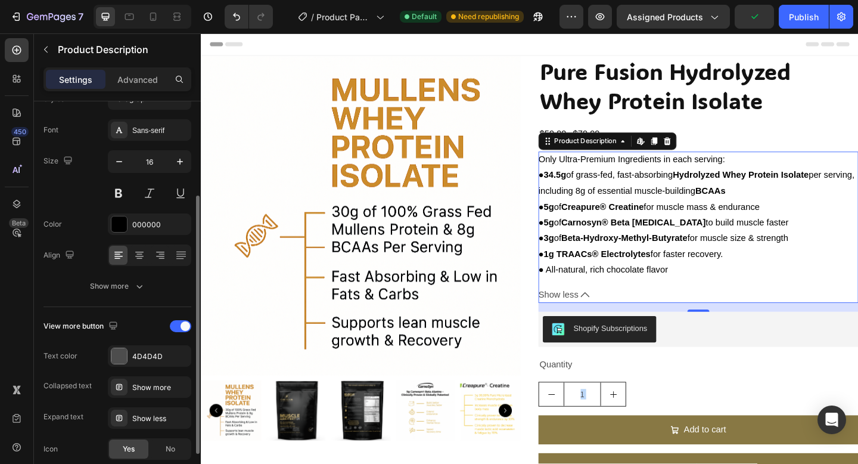
scroll to position [133, 0]
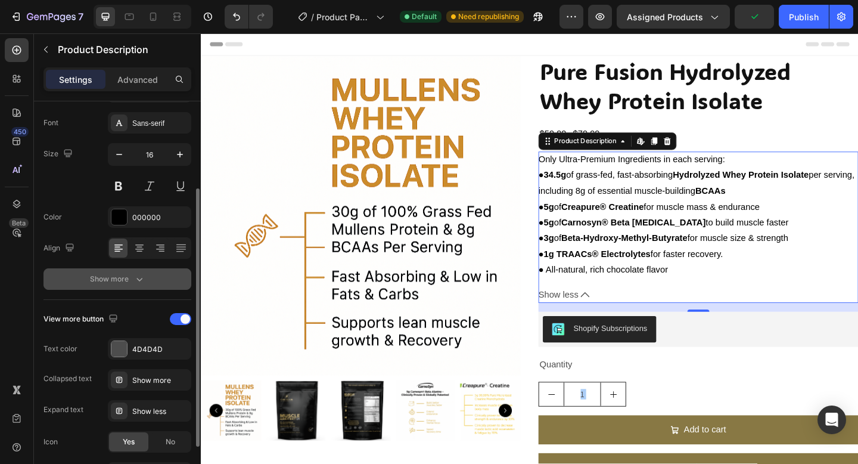
click at [121, 284] on div "Show more" at bounding box center [117, 279] width 55 height 12
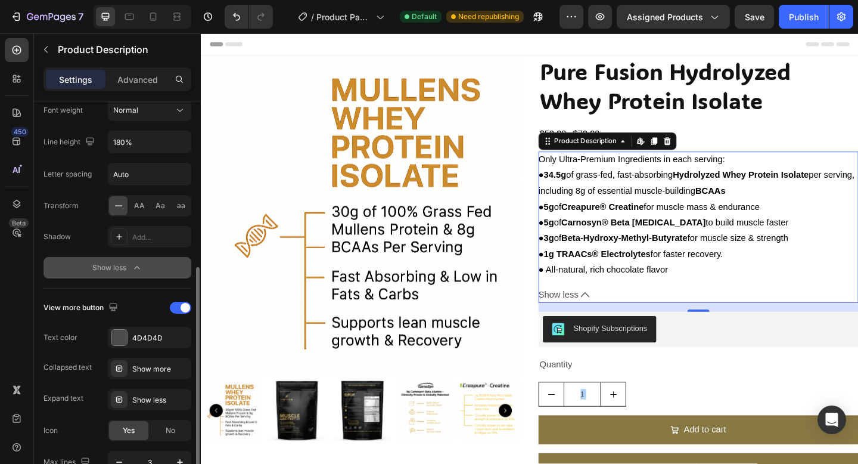
scroll to position [368, 0]
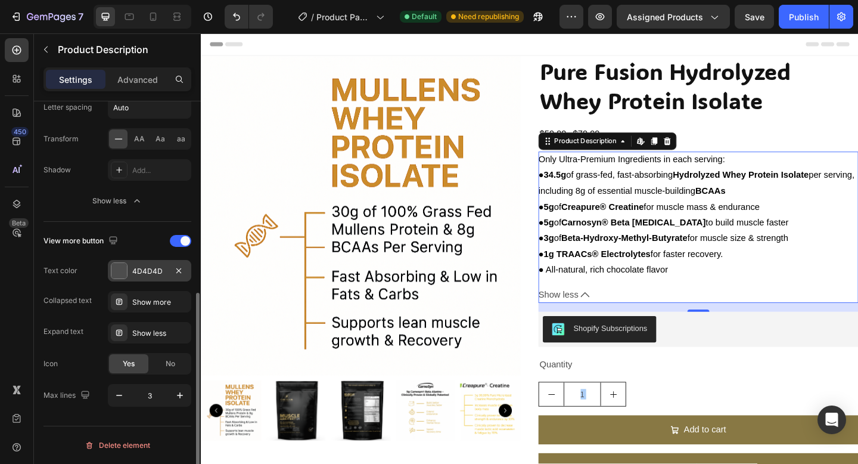
click at [124, 274] on div at bounding box center [118, 270] width 15 height 15
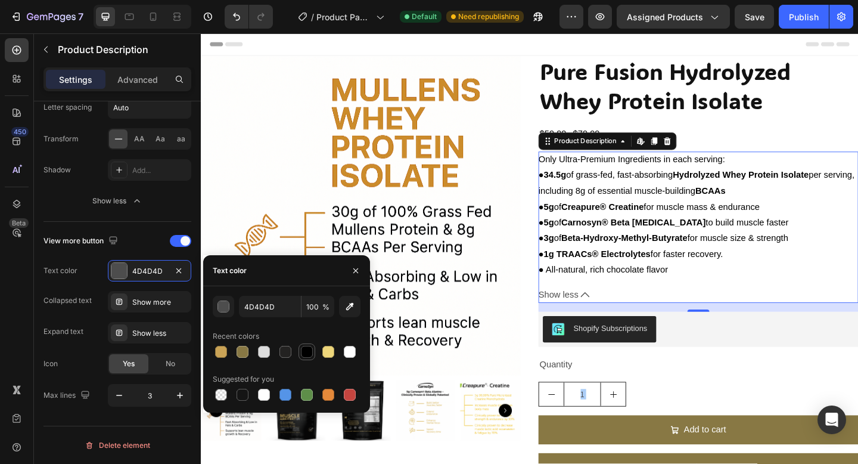
click at [309, 352] on div at bounding box center [307, 352] width 12 height 12
type input "000000"
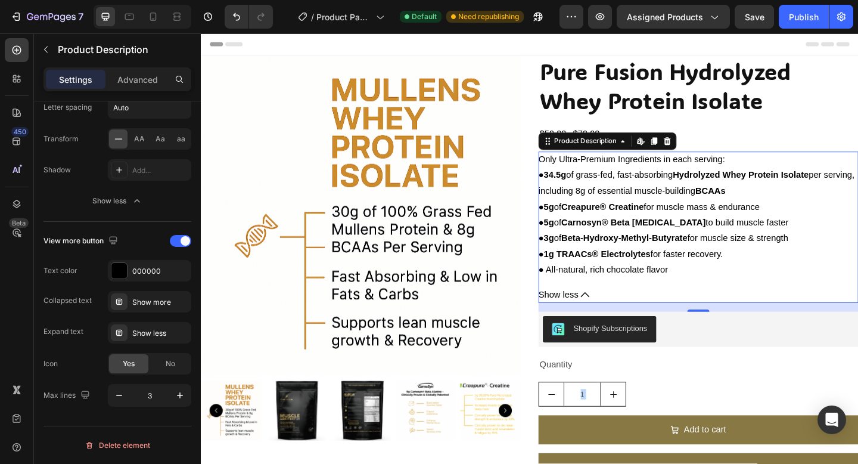
click at [598, 321] on span "Show less" at bounding box center [589, 317] width 43 height 17
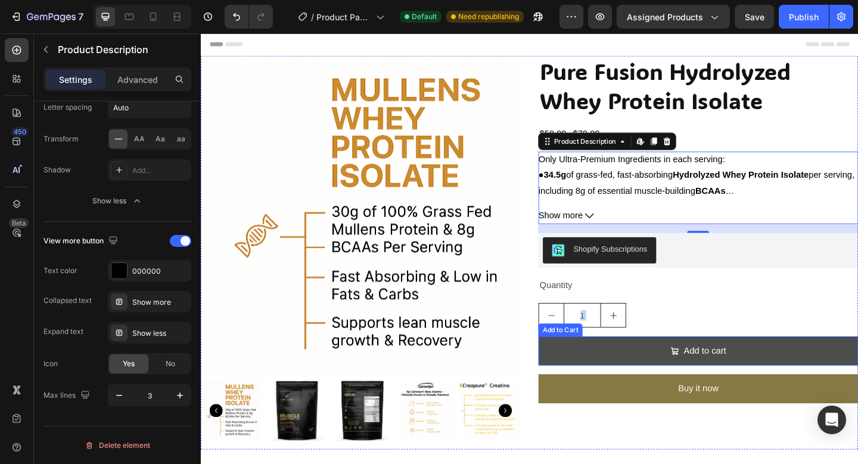
scroll to position [18, 0]
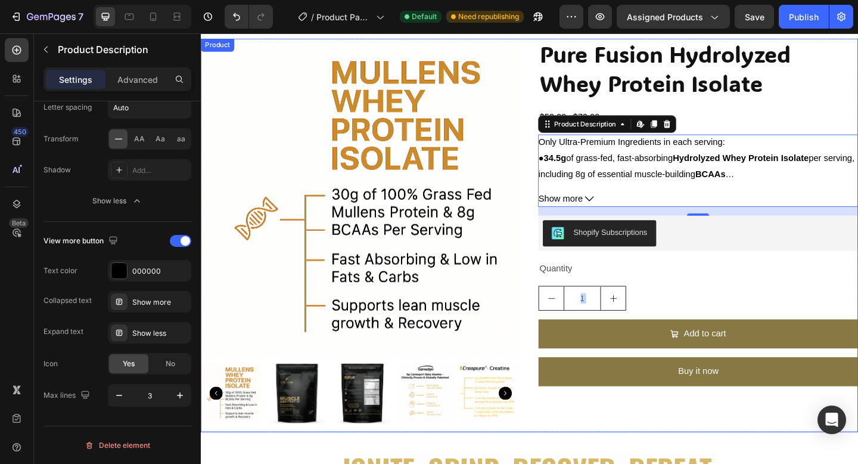
click at [592, 291] on div "Quantity" at bounding box center [742, 289] width 348 height 20
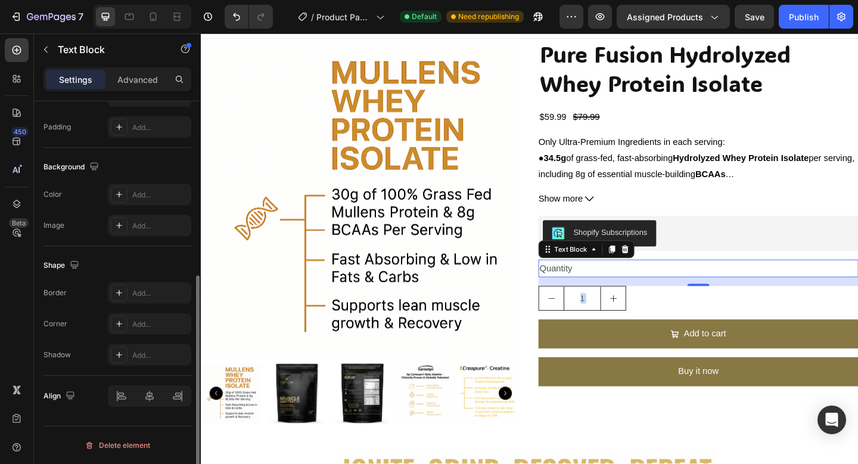
scroll to position [0, 0]
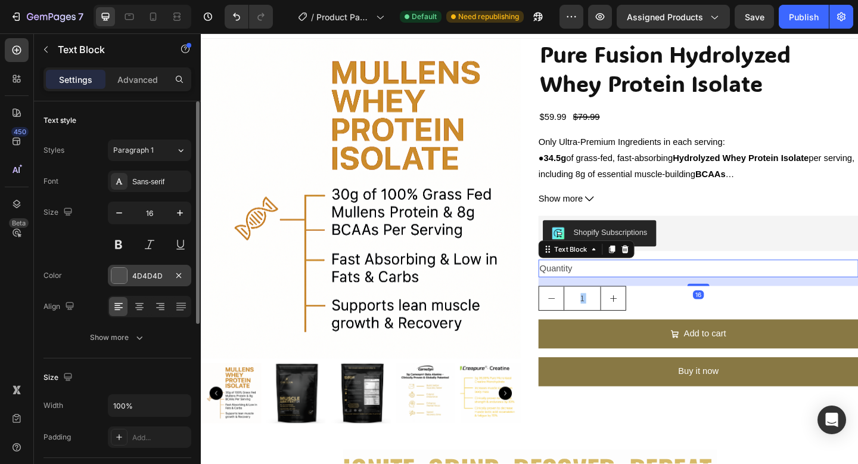
click at [136, 281] on div "4D4D4D" at bounding box center [149, 275] width 83 height 21
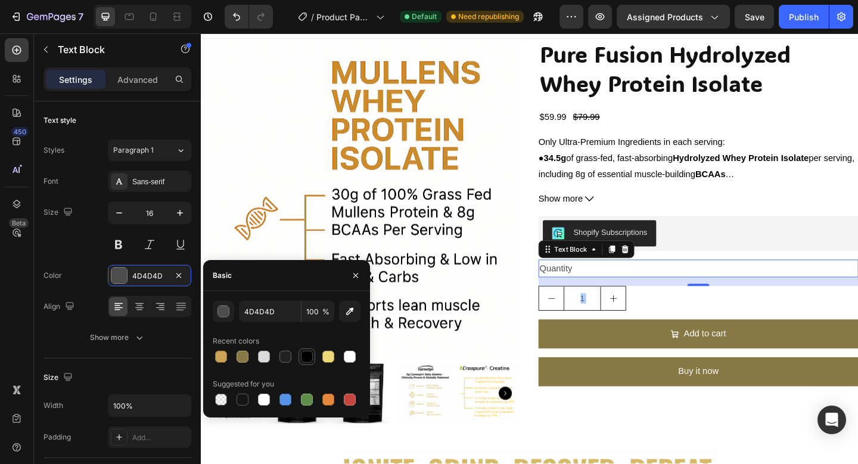
click at [302, 354] on div at bounding box center [307, 356] width 12 height 12
type input "000000"
click at [626, 326] on input "1" at bounding box center [615, 322] width 41 height 26
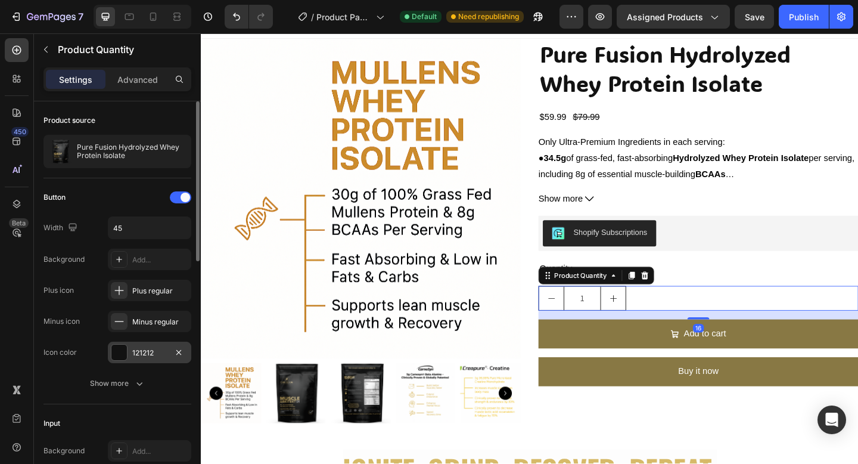
click at [142, 343] on div "121212" at bounding box center [149, 351] width 83 height 21
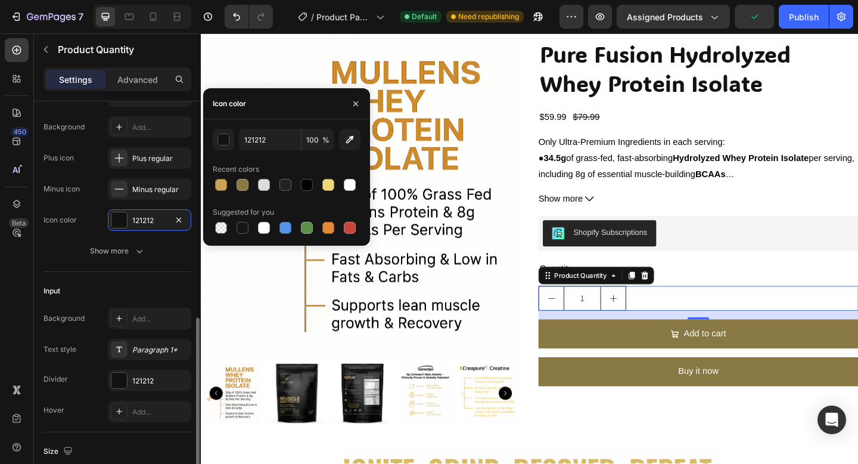
scroll to position [20, 0]
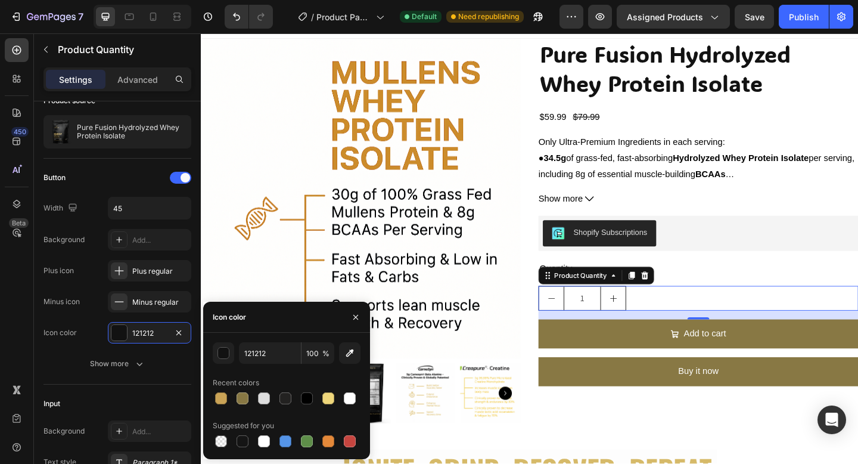
click at [645, 335] on div "16" at bounding box center [742, 340] width 348 height 10
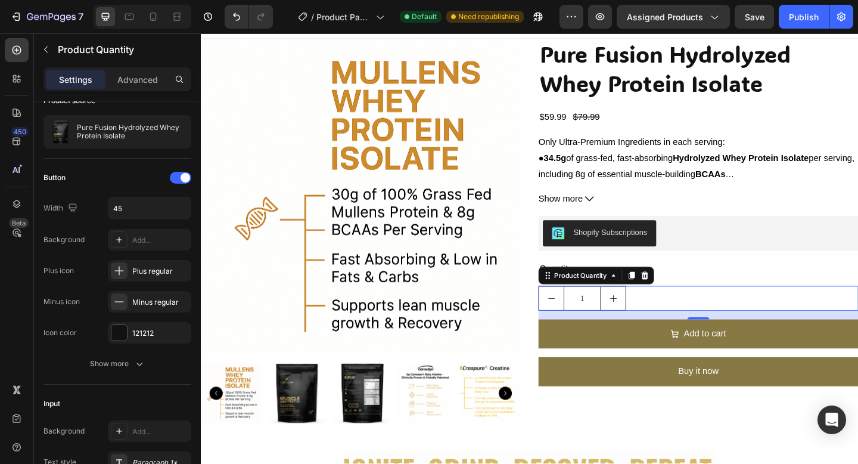
click at [722, 316] on div "1" at bounding box center [742, 321] width 348 height 27
click at [743, 294] on div "Quantity" at bounding box center [742, 289] width 348 height 20
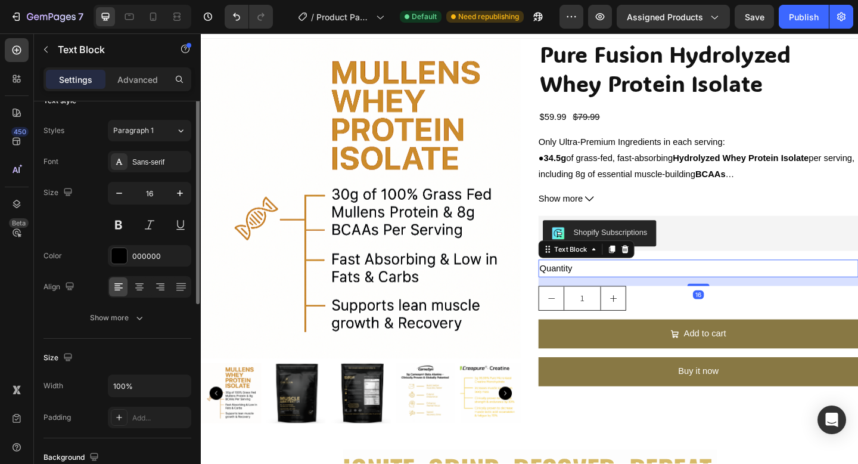
scroll to position [0, 0]
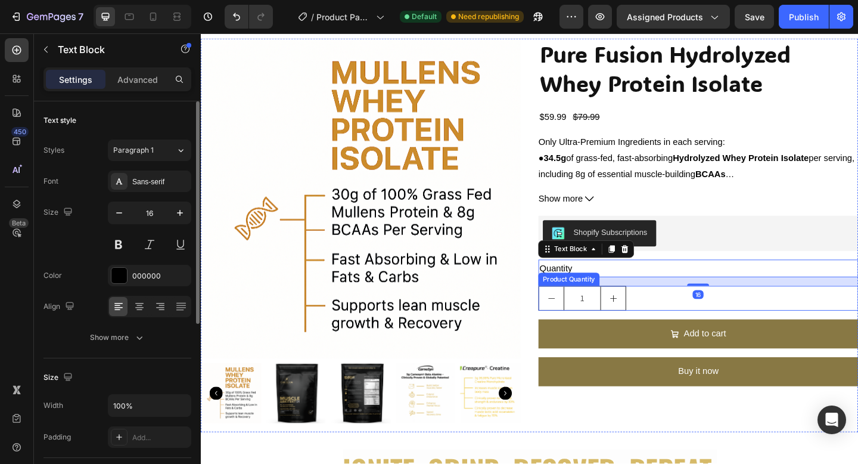
click at [617, 319] on input "1" at bounding box center [615, 322] width 41 height 26
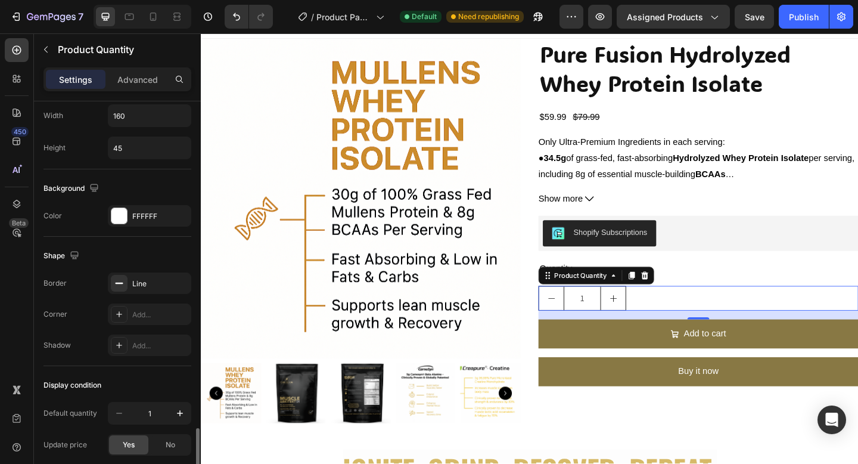
scroll to position [586, 0]
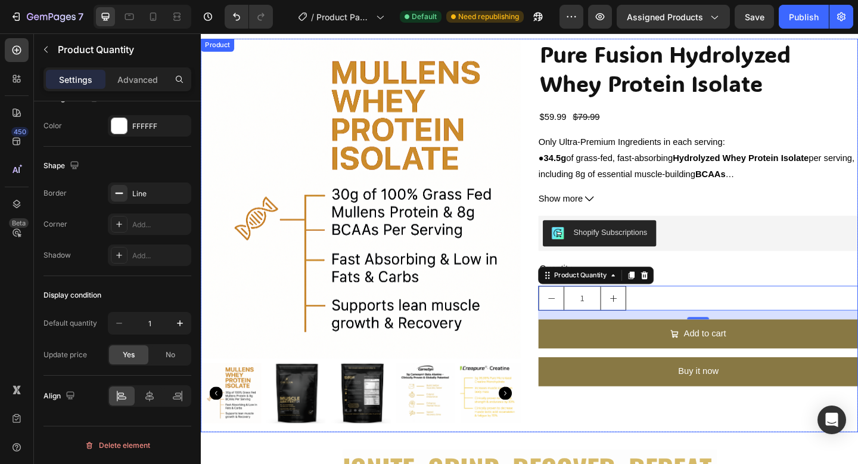
click at [679, 449] on div "Pure Fusion Hydrolyzed Whey Protein Isolate Product Title $59.99 Product Price …" at bounding box center [742, 253] width 348 height 428
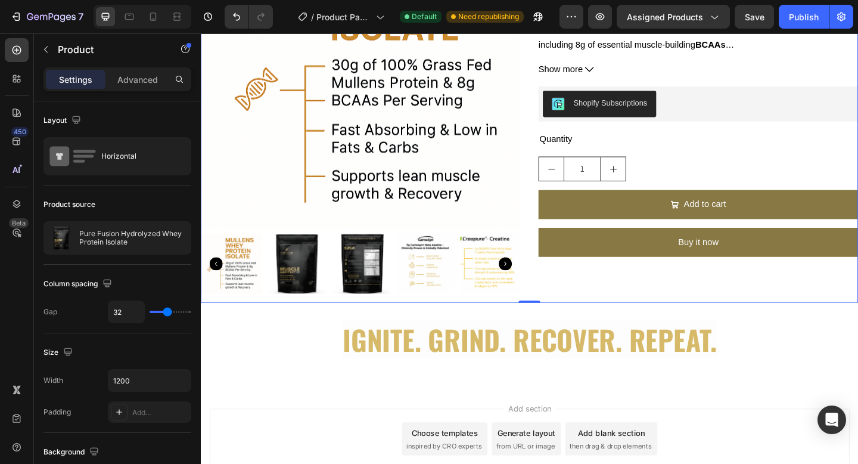
scroll to position [0, 0]
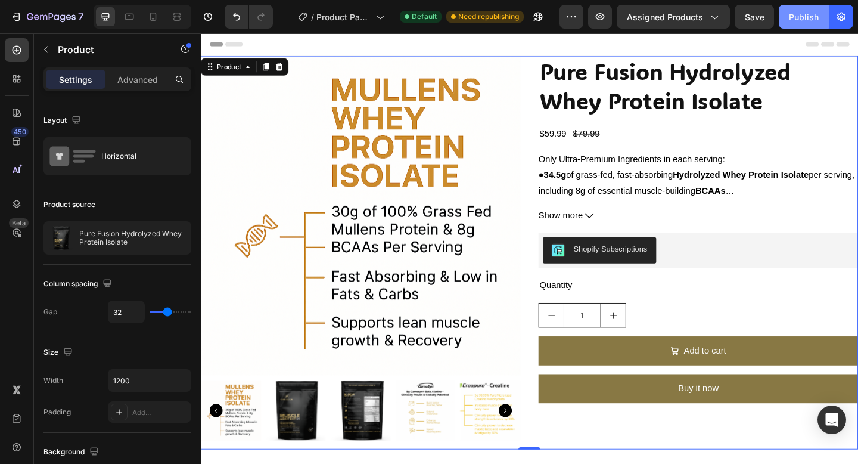
click at [786, 26] on button "Publish" at bounding box center [804, 17] width 50 height 24
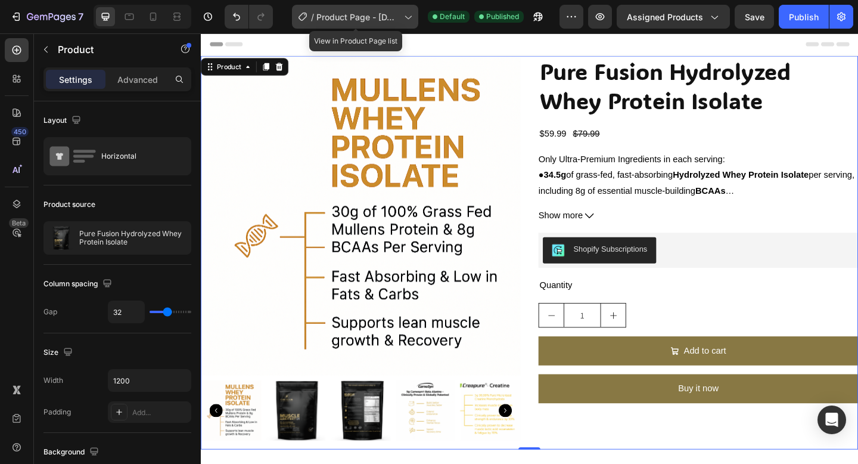
click at [393, 18] on span "Product Page - Mar 17, 10:17:54" at bounding box center [357, 17] width 83 height 13
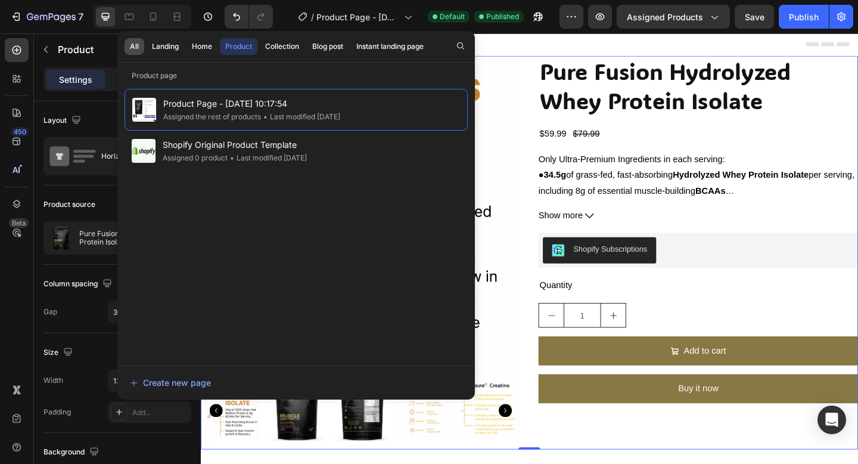
click at [147, 52] on button "All" at bounding box center [166, 46] width 38 height 17
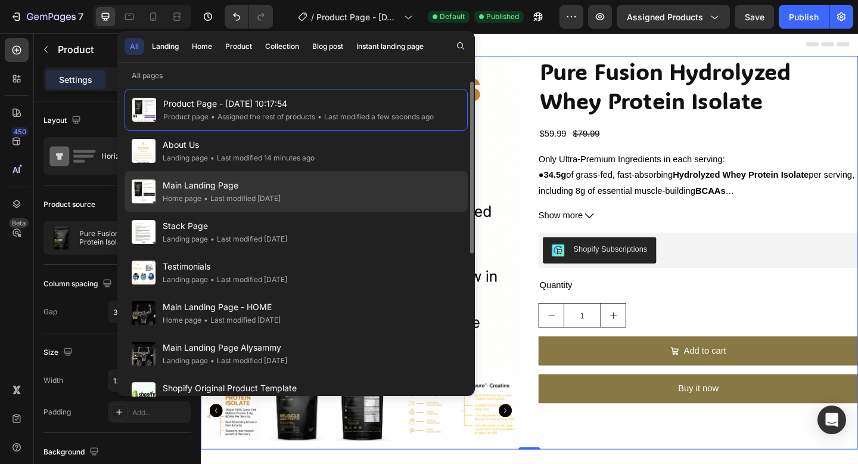
click at [225, 212] on div "Main Landing Page Home page • Last modified 8 days ago" at bounding box center [296, 232] width 343 height 41
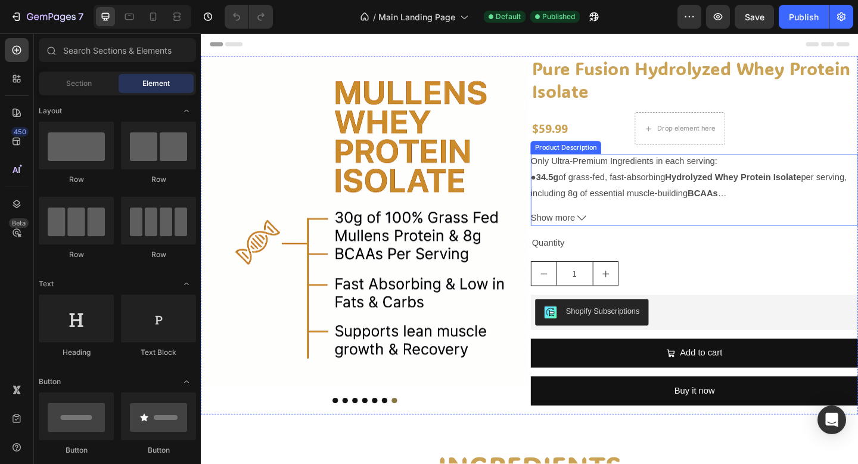
click at [652, 206] on p "Only Ultra-Premium Ingredients in each serving: ● 34.5g of grass-fed, fast-abso…" at bounding box center [731, 232] width 344 height 130
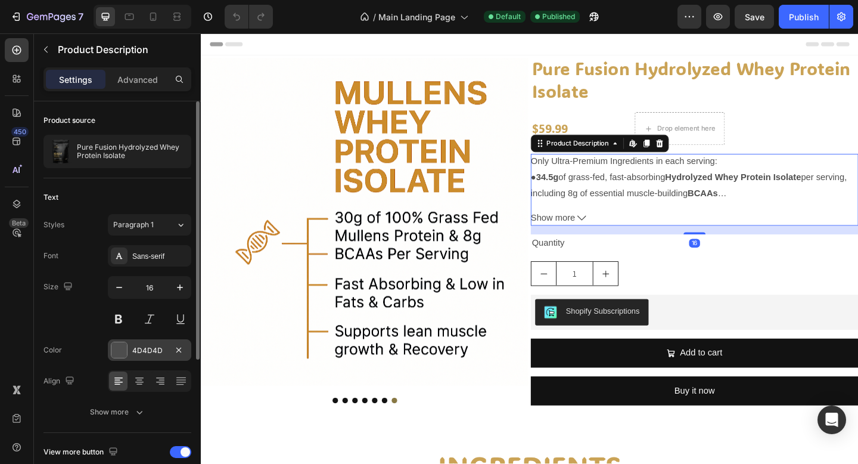
click at [137, 358] on div "4D4D4D" at bounding box center [149, 349] width 83 height 21
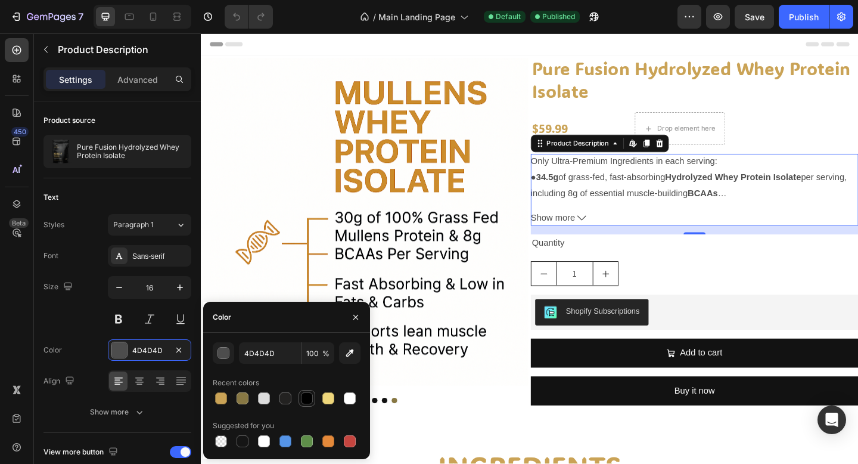
click at [312, 397] on div at bounding box center [307, 398] width 12 height 12
type input "000000"
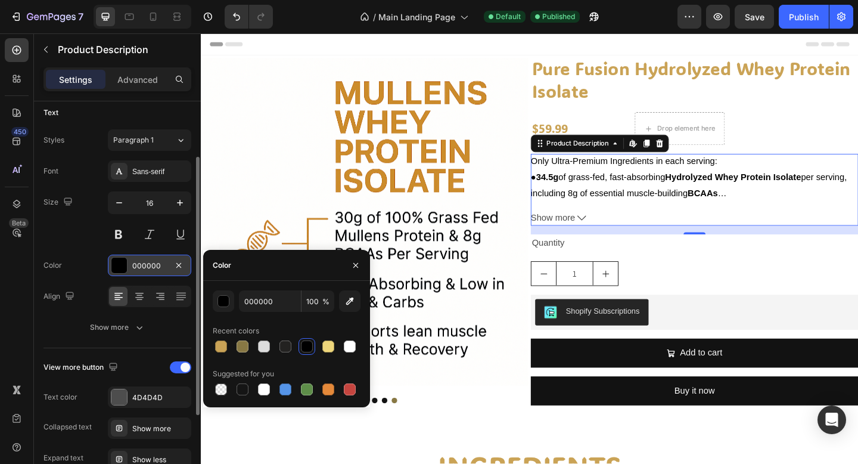
scroll to position [105, 0]
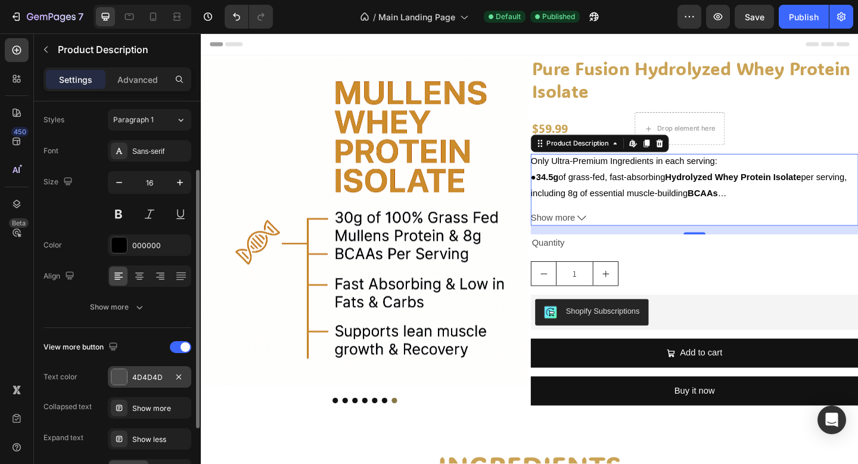
click at [135, 375] on div "4D4D4D" at bounding box center [149, 377] width 35 height 11
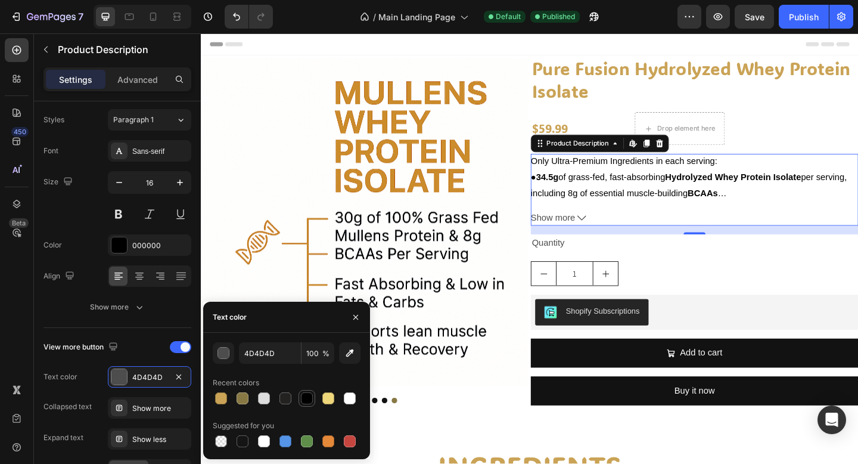
click at [308, 395] on div at bounding box center [307, 398] width 12 height 12
type input "000000"
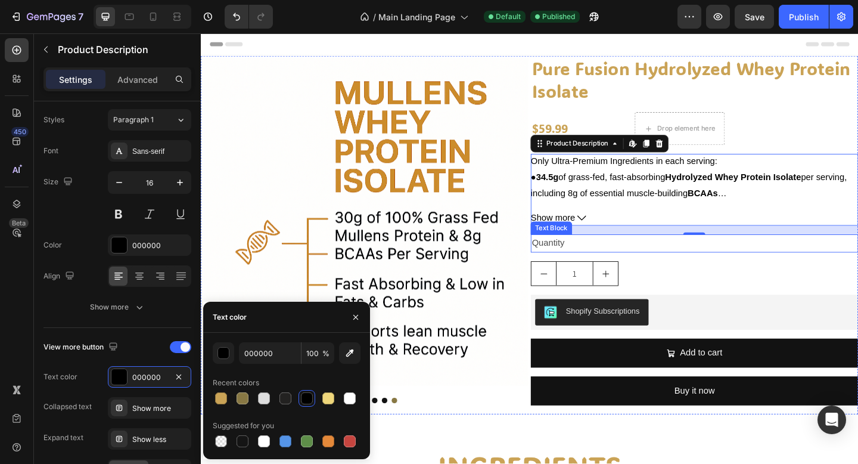
click at [614, 264] on div "Quantity" at bounding box center [737, 262] width 356 height 20
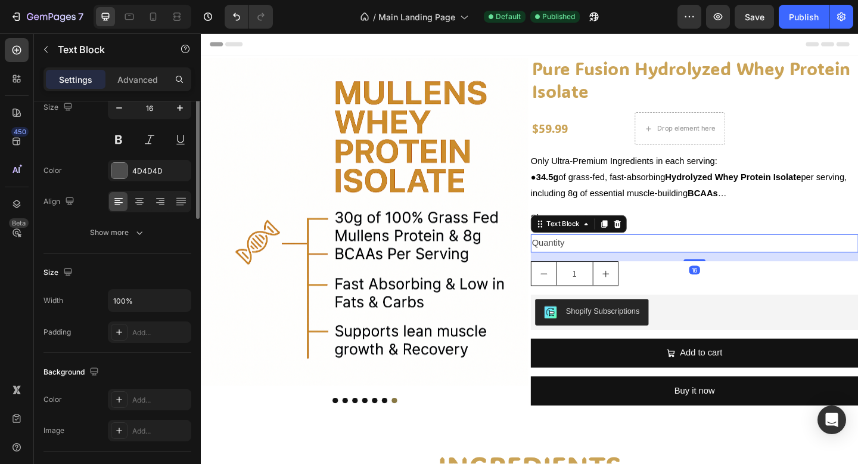
scroll to position [0, 0]
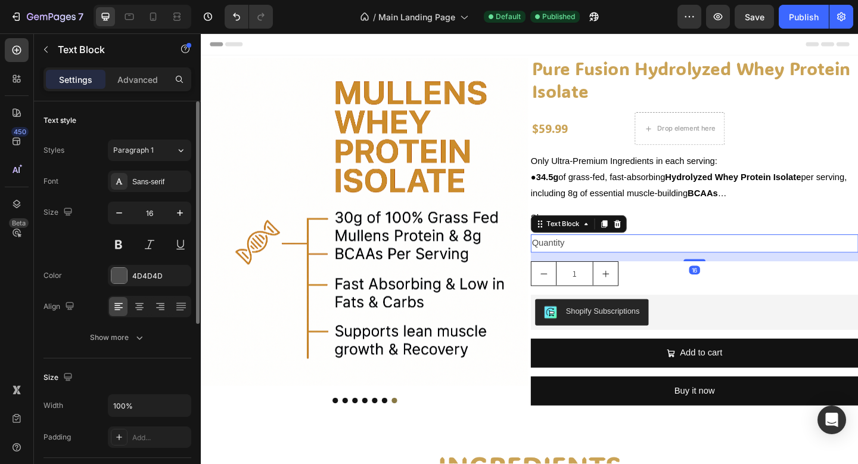
click at [579, 261] on div "Quantity" at bounding box center [737, 262] width 356 height 20
click at [579, 261] on p "Quantity" at bounding box center [738, 261] width 354 height 17
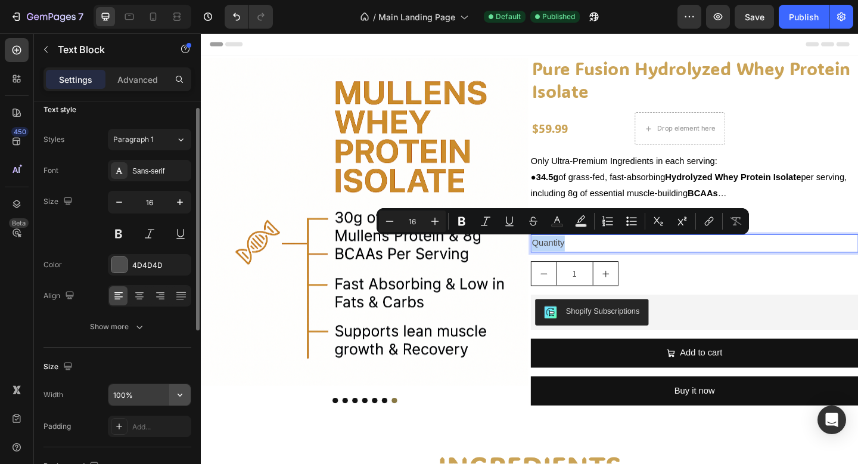
scroll to position [11, 0]
click at [133, 259] on div "4D4D4D" at bounding box center [149, 264] width 35 height 11
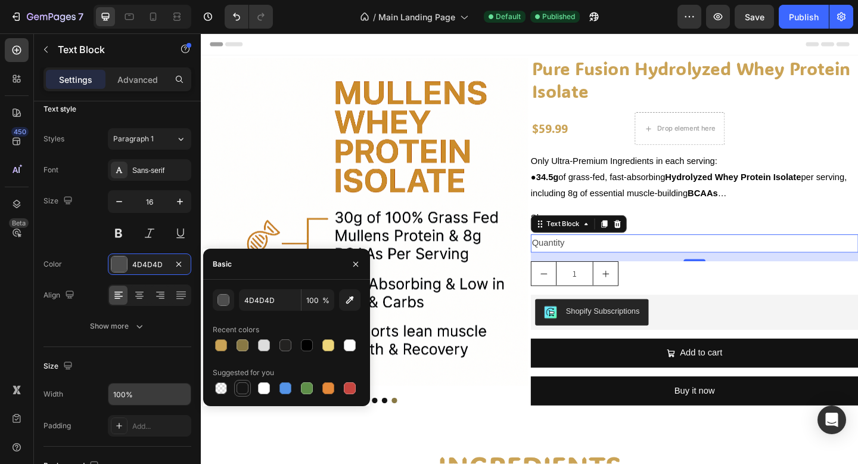
click at [238, 391] on div at bounding box center [243, 388] width 12 height 12
click at [310, 340] on div at bounding box center [307, 345] width 12 height 12
type input "000000"
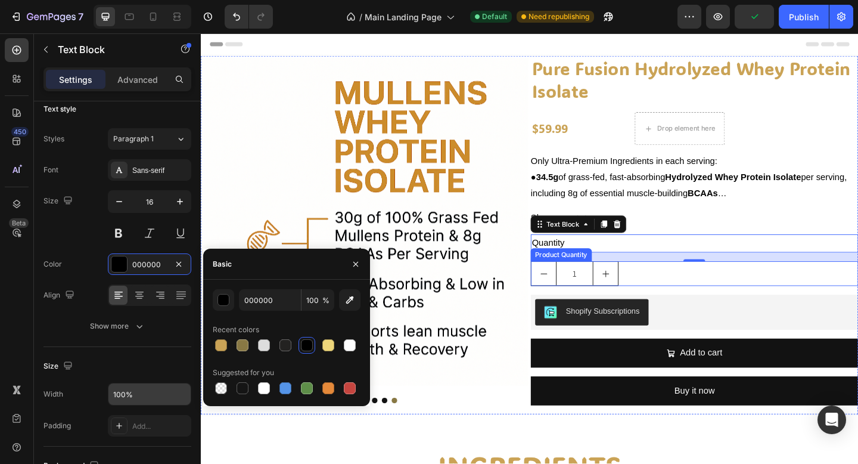
click at [657, 299] on div "1" at bounding box center [737, 294] width 356 height 27
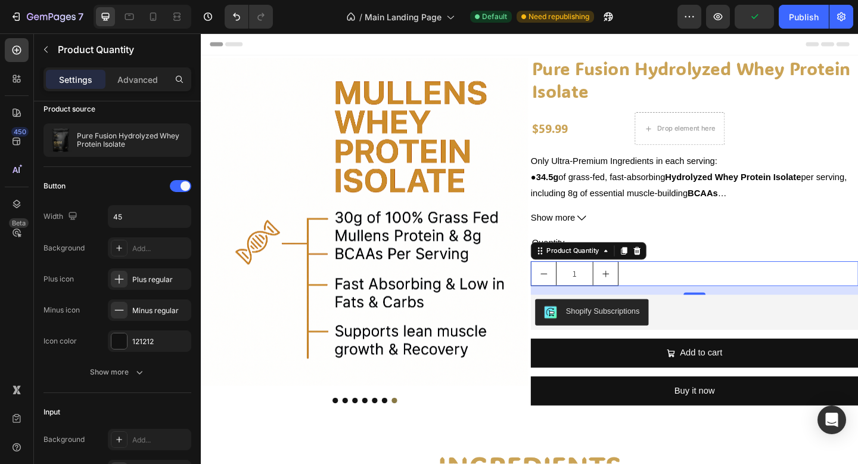
scroll to position [0, 0]
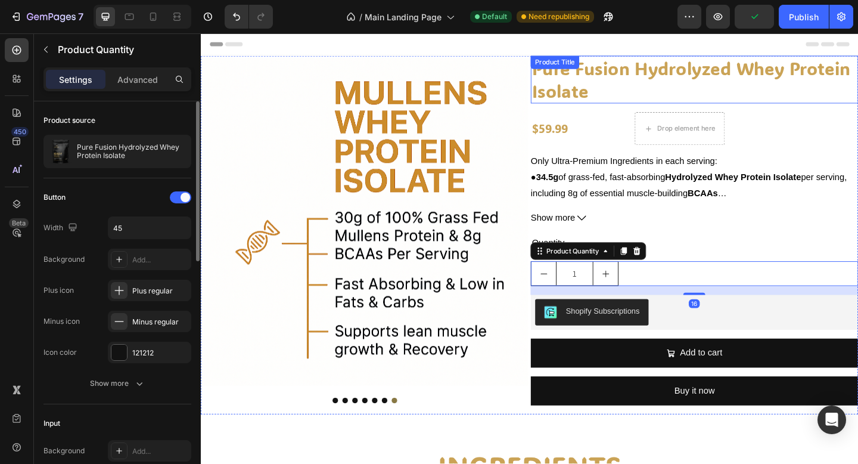
click at [707, 90] on h2 "Pure Fusion Hydrolyzed Whey Protein Isolate" at bounding box center [737, 84] width 356 height 52
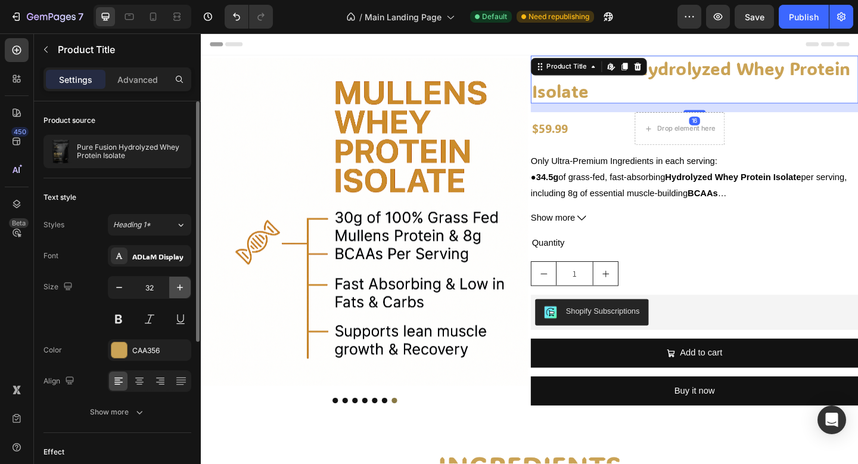
click at [181, 290] on icon "button" at bounding box center [180, 287] width 12 height 12
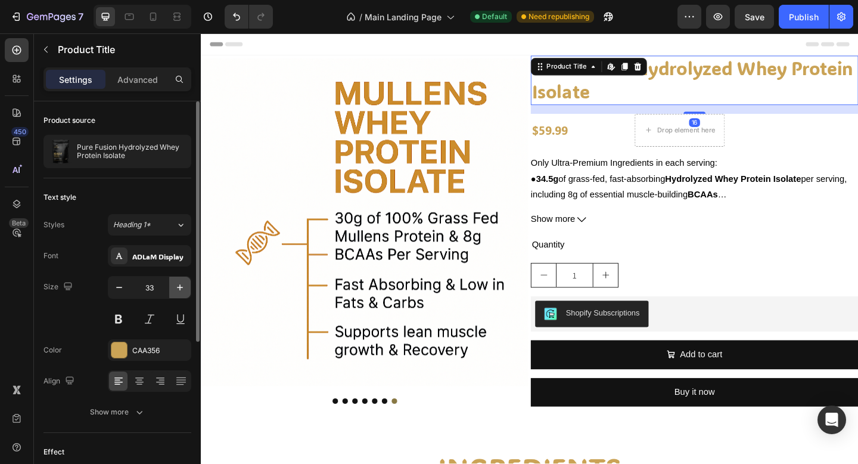
click at [181, 290] on icon "button" at bounding box center [180, 287] width 12 height 12
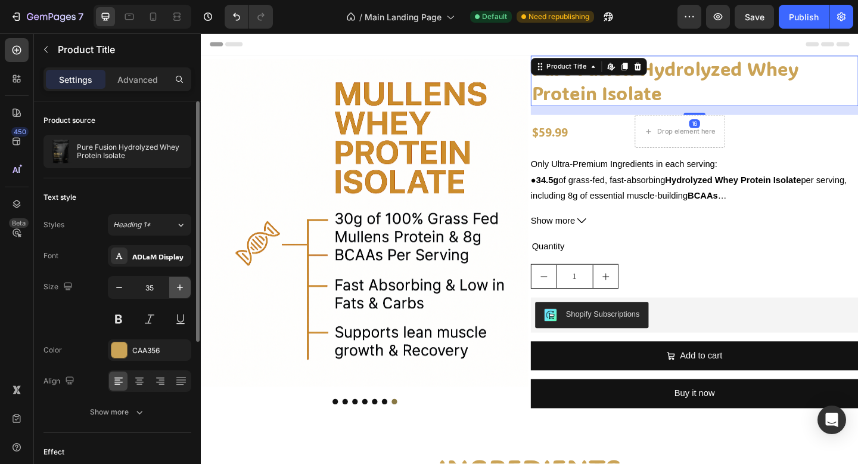
click at [181, 290] on icon "button" at bounding box center [180, 287] width 12 height 12
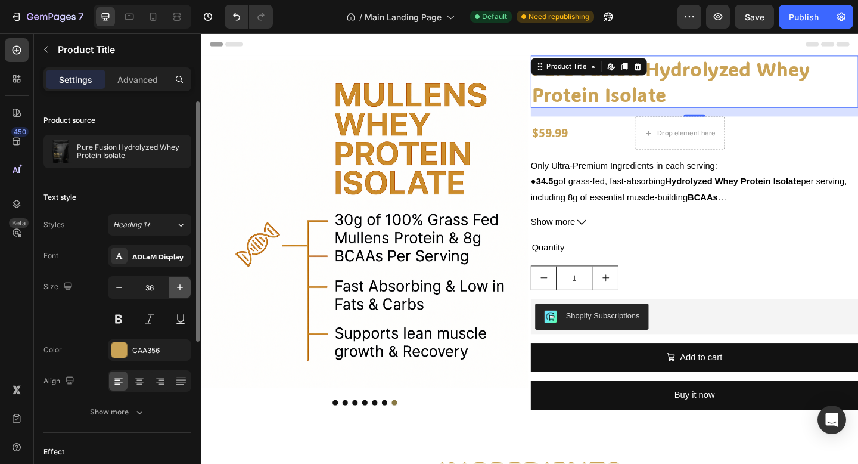
click at [181, 290] on icon "button" at bounding box center [180, 287] width 12 height 12
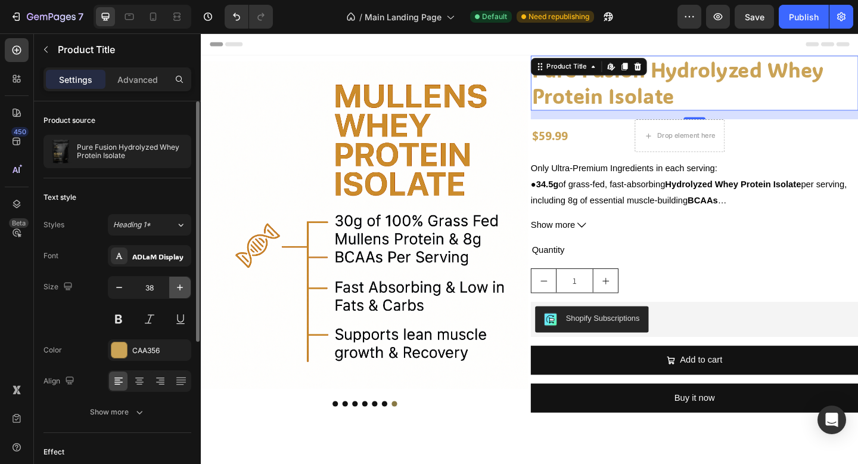
click at [181, 290] on icon "button" at bounding box center [180, 287] width 12 height 12
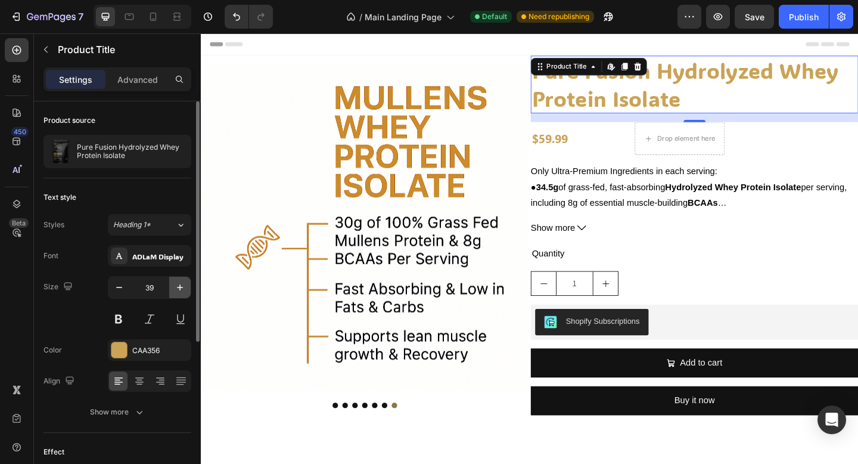
click at [181, 290] on icon "button" at bounding box center [180, 287] width 12 height 12
type input "40"
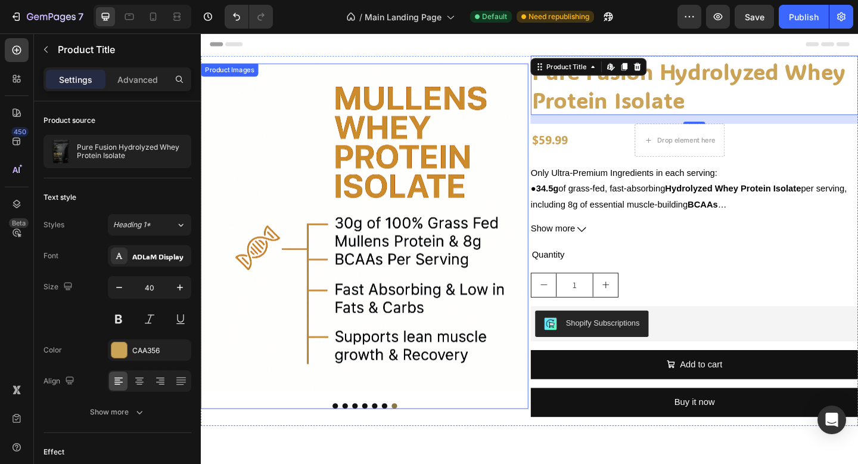
click at [430, 223] on img at bounding box center [379, 244] width 356 height 356
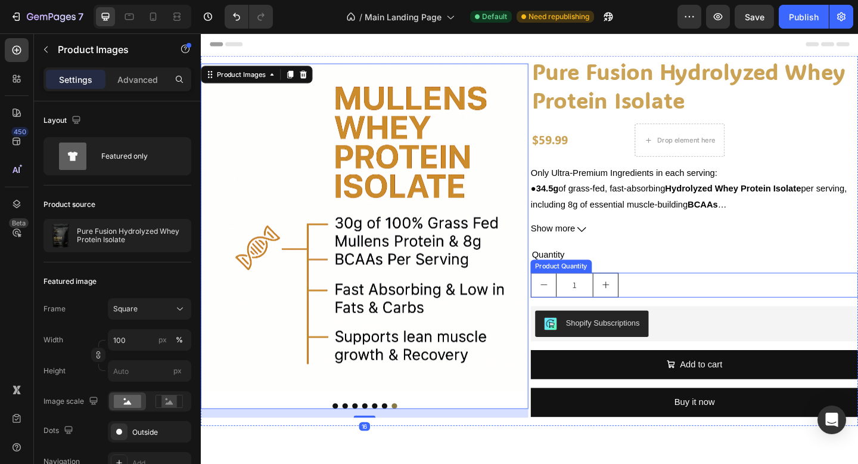
click at [712, 265] on div "Quantity" at bounding box center [737, 275] width 356 height 20
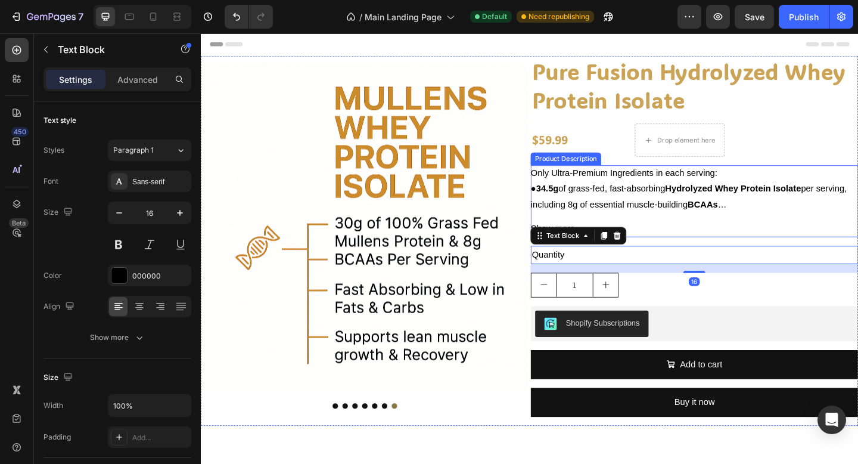
click at [723, 236] on div "Only Ultra-Premium Ingredients in each serving: ● 34.5g of grass-fed, fast-abso…" at bounding box center [737, 216] width 356 height 78
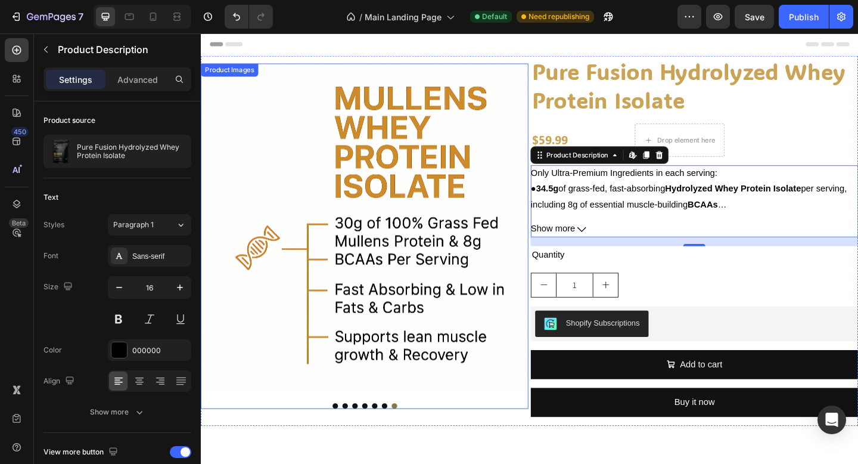
click at [347, 437] on button "Dot" at bounding box center [347, 439] width 6 height 6
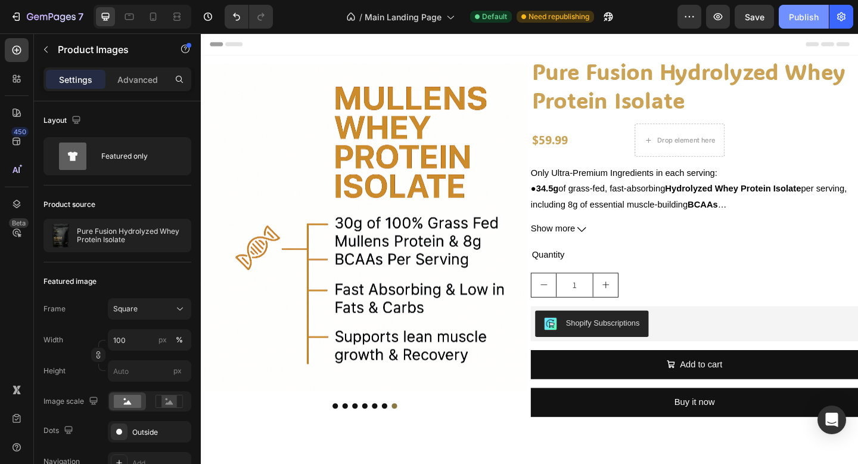
click at [802, 15] on div "Publish" at bounding box center [804, 17] width 30 height 13
click at [161, 11] on div at bounding box center [153, 16] width 19 height 19
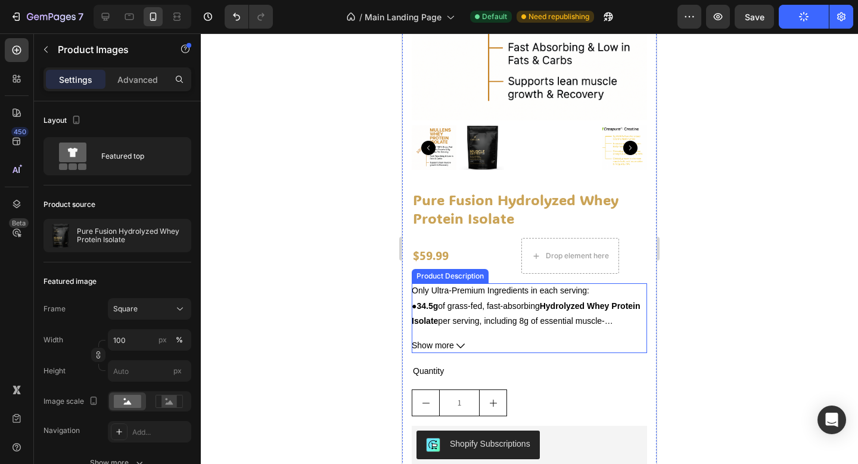
scroll to position [110, 0]
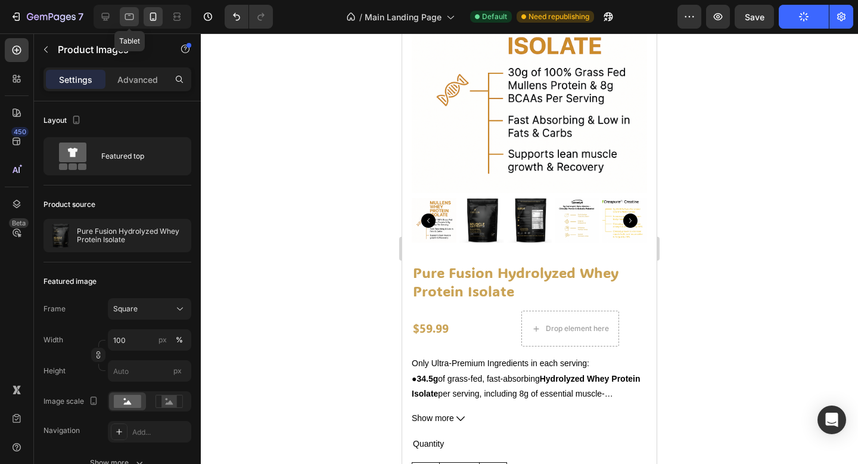
click at [126, 17] on icon at bounding box center [129, 17] width 12 height 12
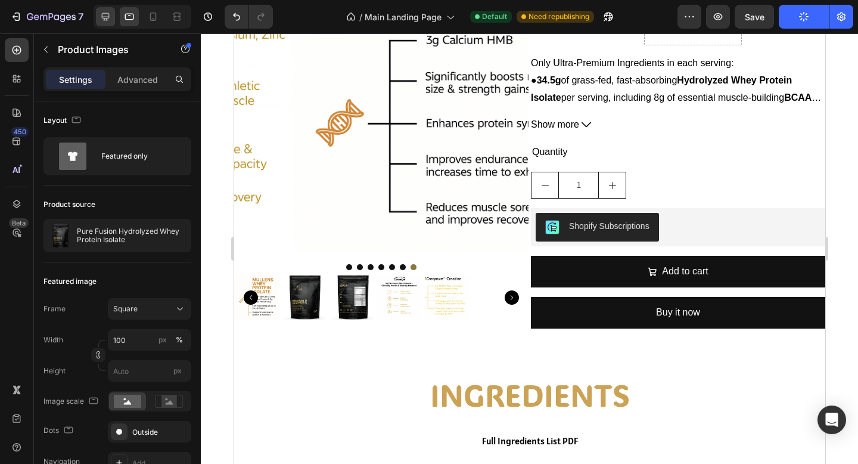
click at [107, 16] on icon at bounding box center [106, 17] width 8 height 8
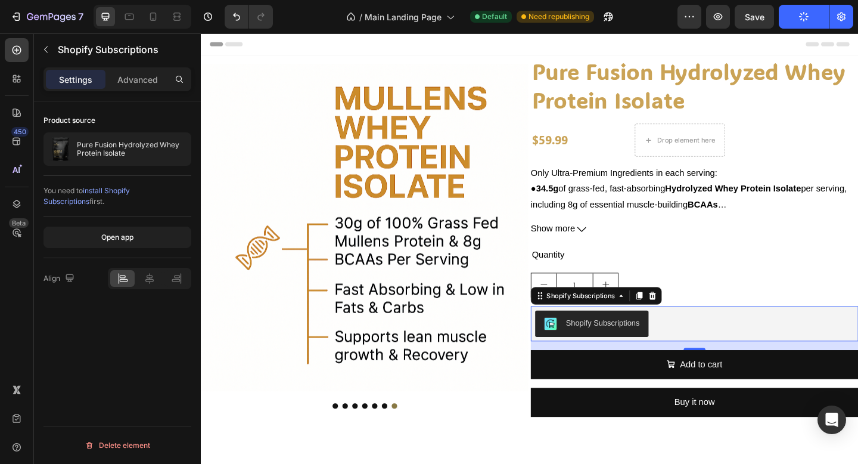
click at [738, 345] on div "Shopify Subscriptions" at bounding box center [737, 349] width 347 height 29
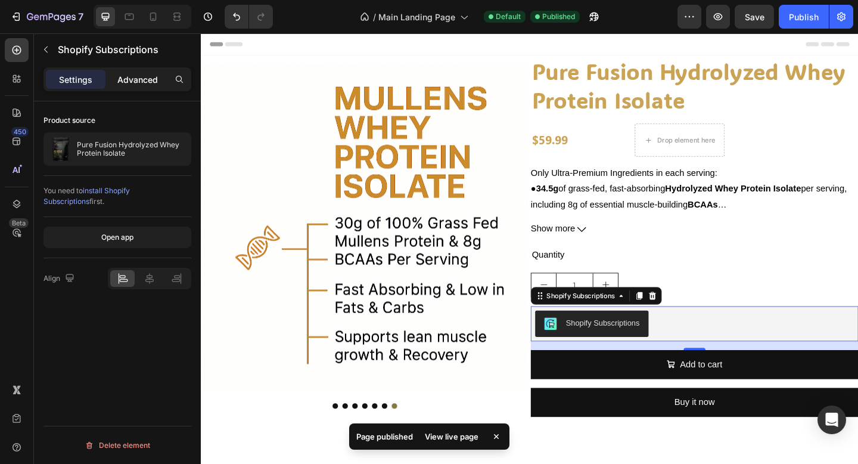
click at [133, 83] on p "Advanced" at bounding box center [137, 79] width 41 height 13
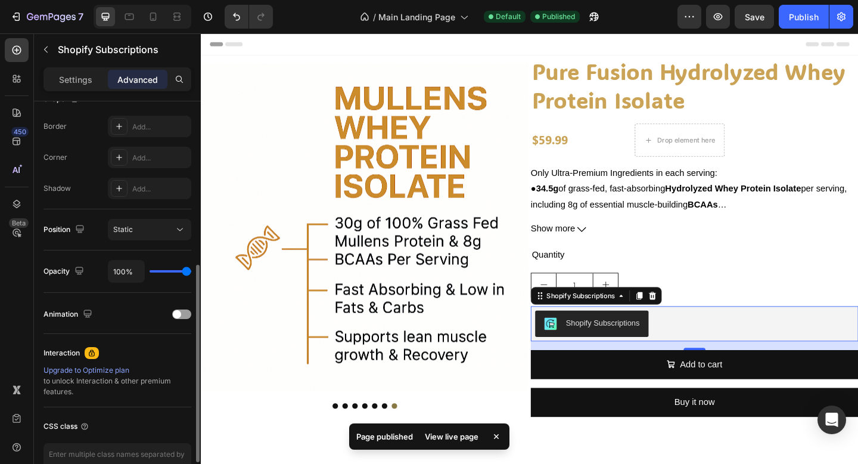
scroll to position [331, 0]
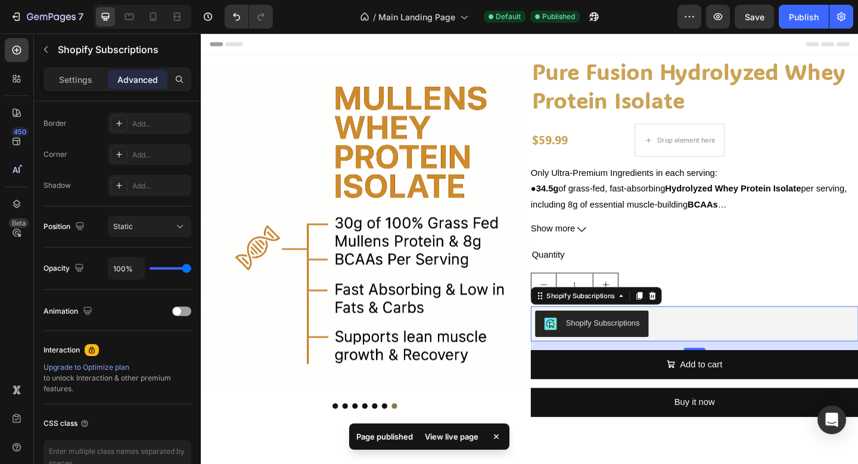
click at [181, 270] on div "100%" at bounding box center [149, 268] width 83 height 23
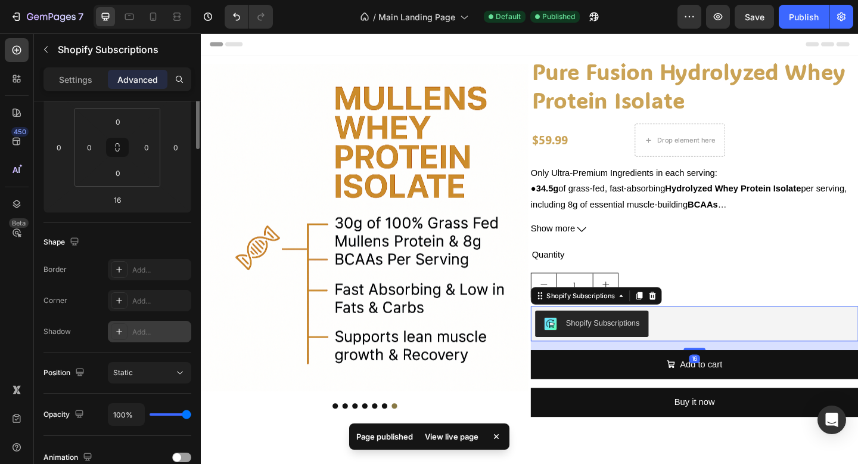
scroll to position [0, 0]
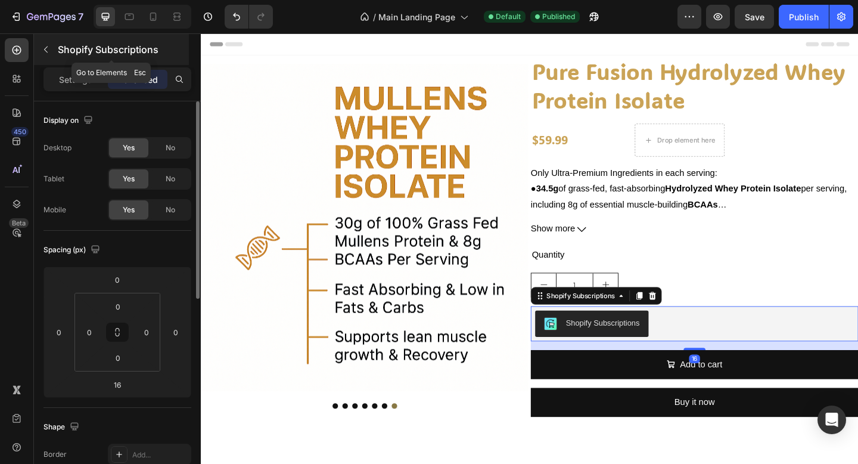
click at [47, 51] on icon "button" at bounding box center [46, 50] width 10 height 10
